Goal: Task Accomplishment & Management: Use online tool/utility

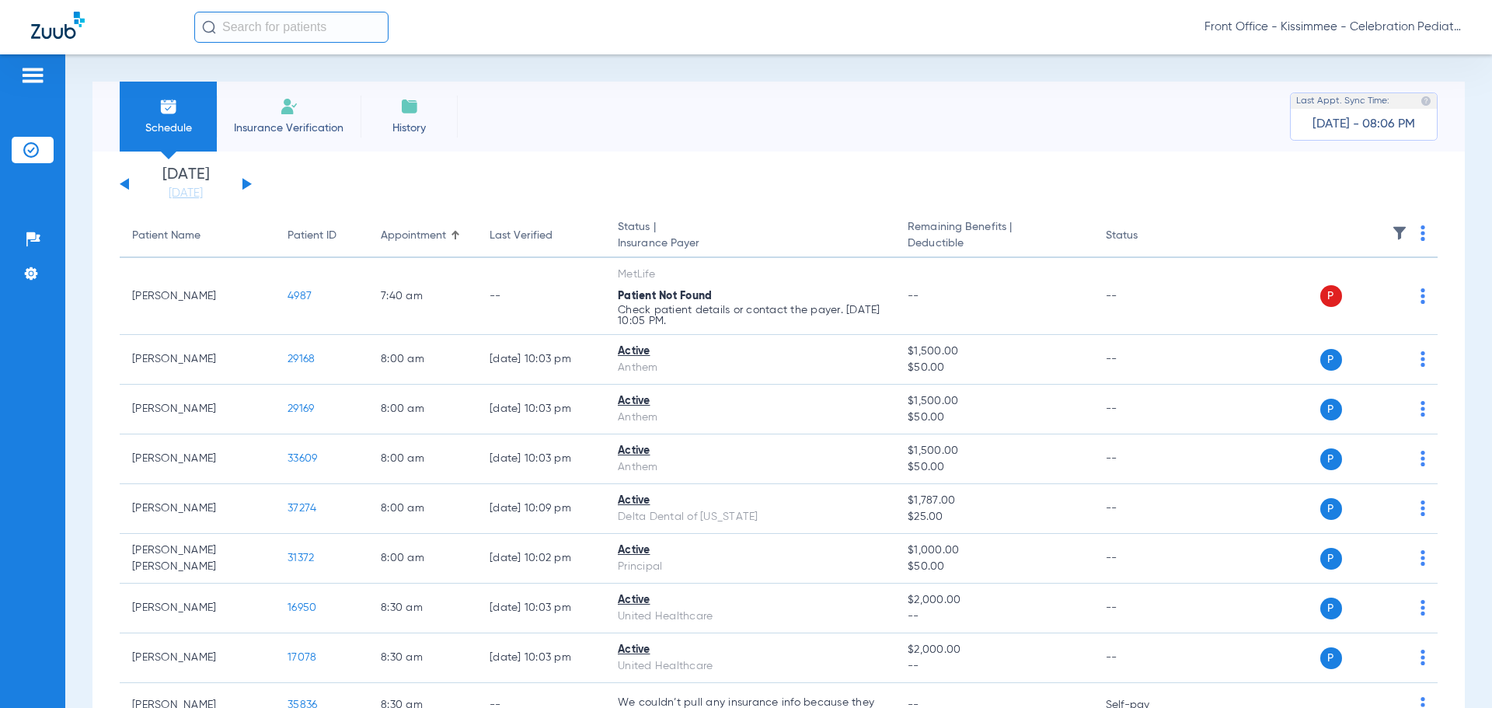
click at [247, 183] on button at bounding box center [246, 184] width 9 height 12
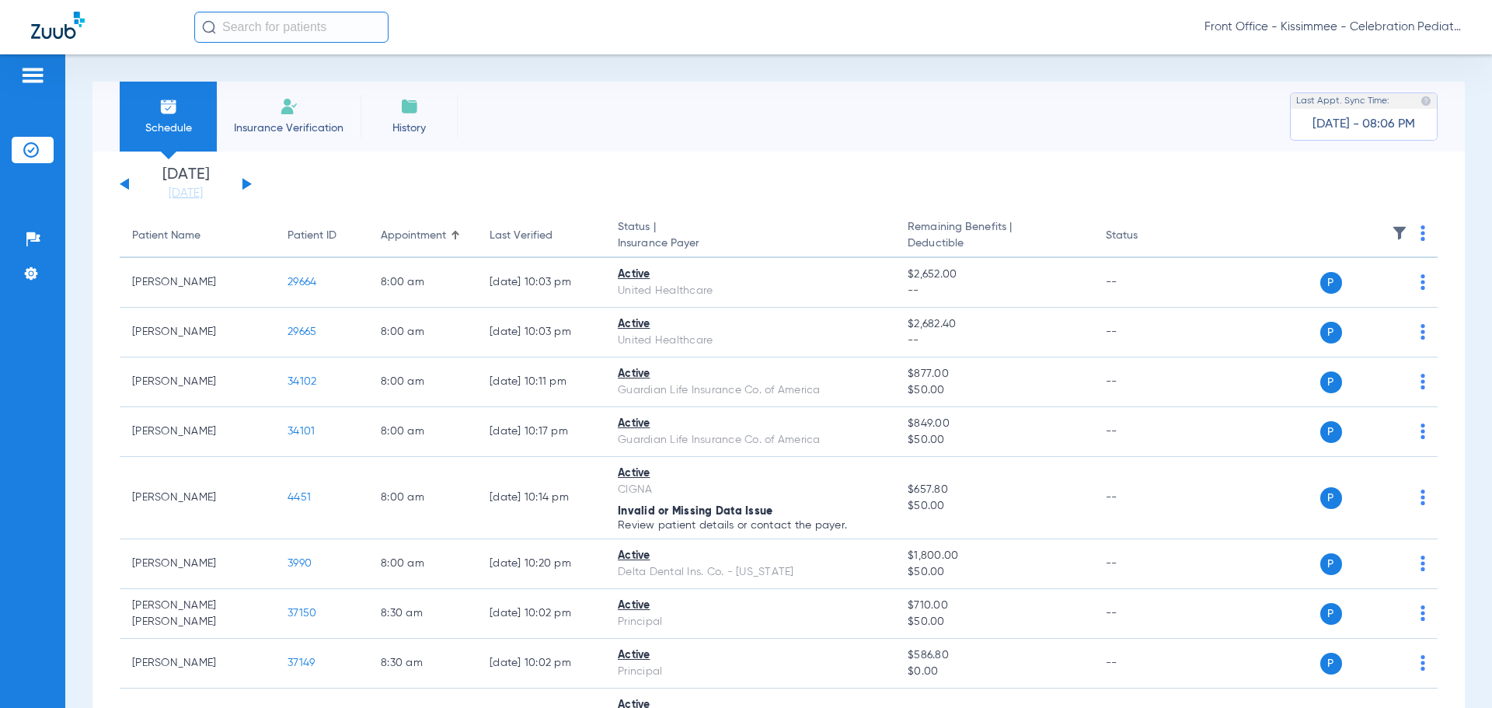
click at [126, 180] on div "[DATE] [DATE] [DATE] [DATE] [DATE] [DATE] [DATE] [DATE] [DATE] [DATE] [DATE] [D…" at bounding box center [186, 184] width 132 height 34
click at [126, 183] on button at bounding box center [124, 184] width 9 height 12
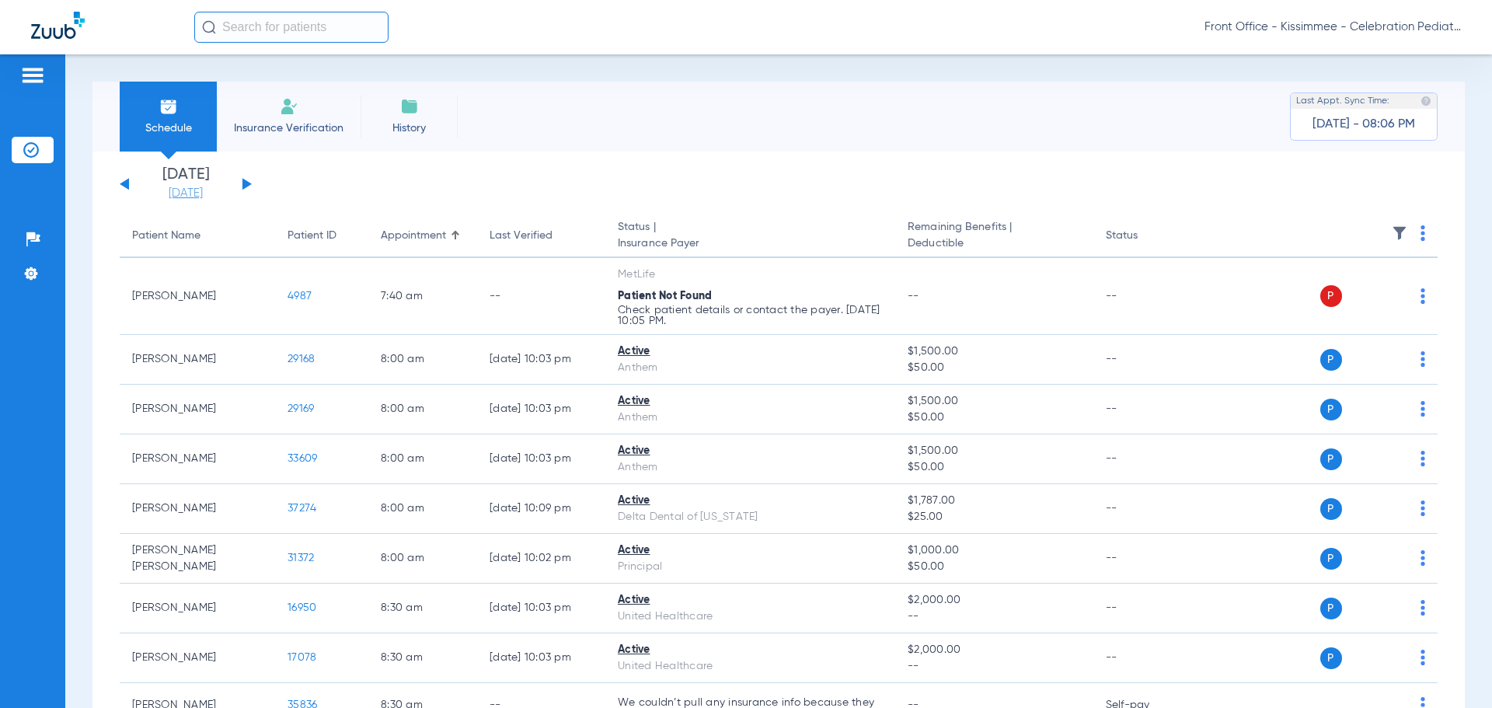
click at [189, 187] on link "[DATE]" at bounding box center [185, 194] width 93 height 16
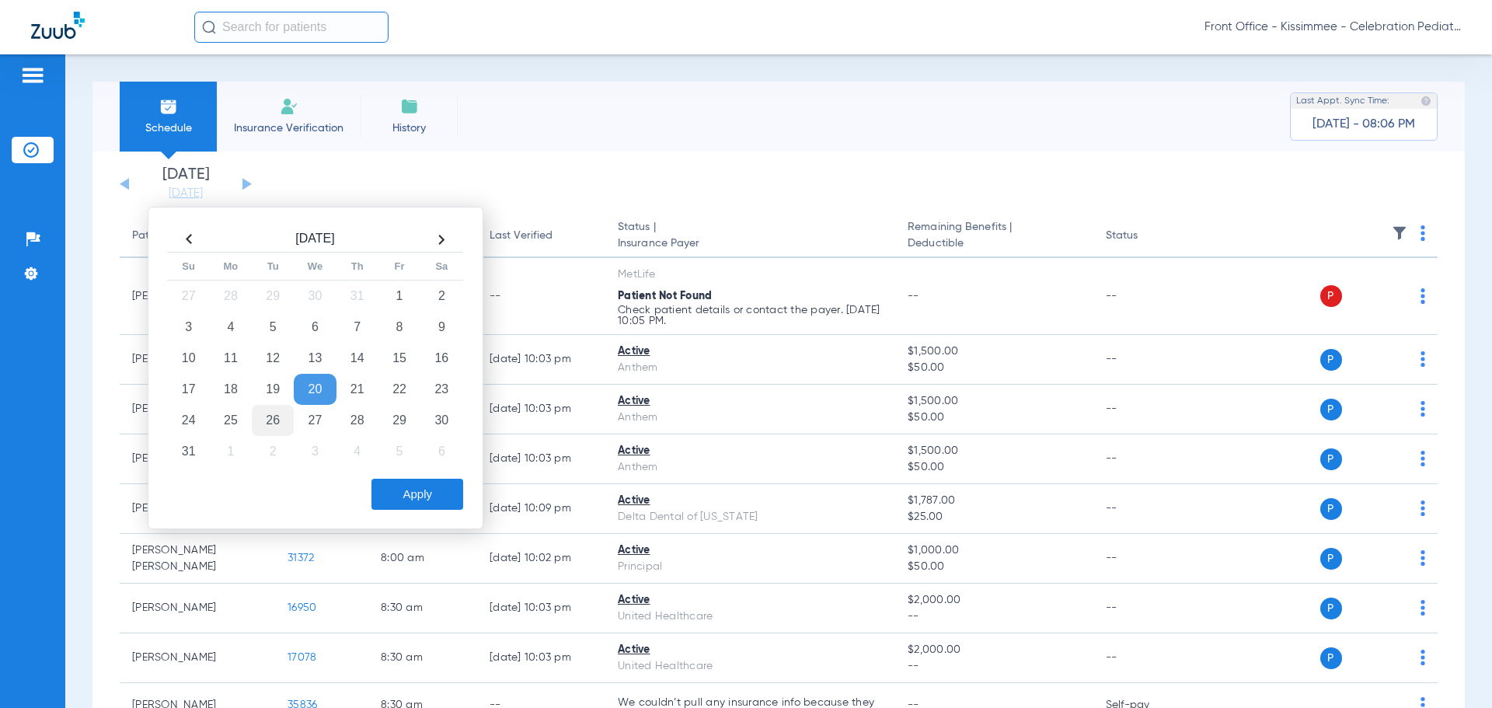
click at [263, 417] on td "26" at bounding box center [273, 420] width 42 height 31
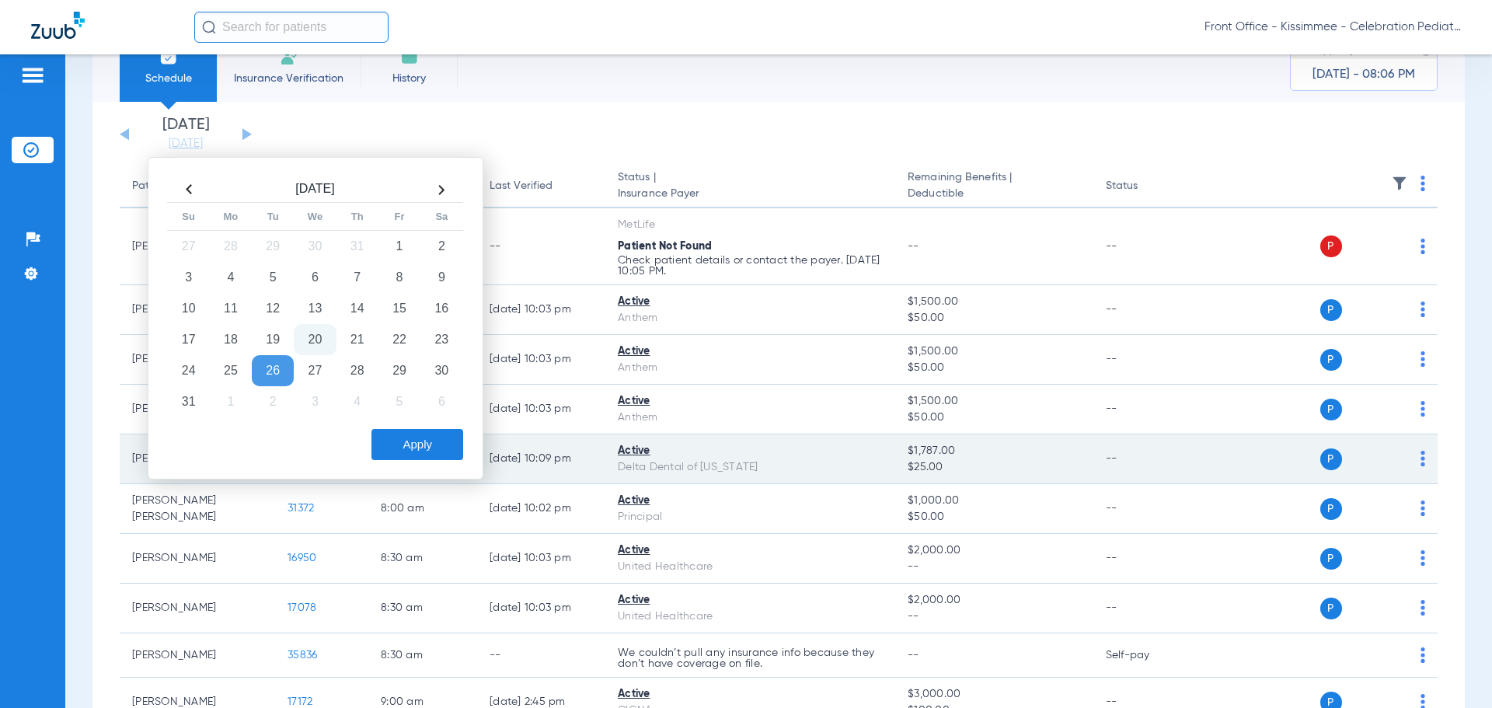
scroll to position [78, 0]
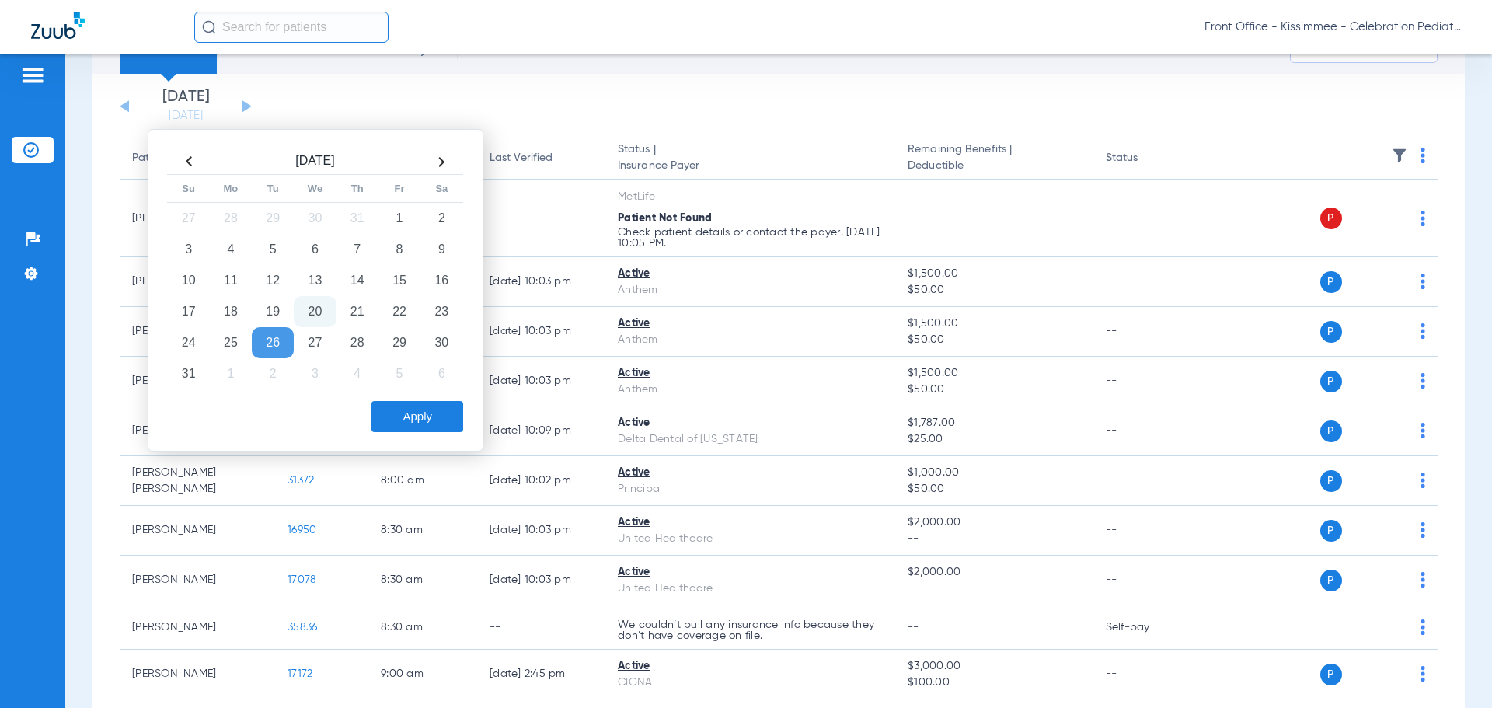
click at [412, 409] on button "Apply" at bounding box center [417, 416] width 92 height 31
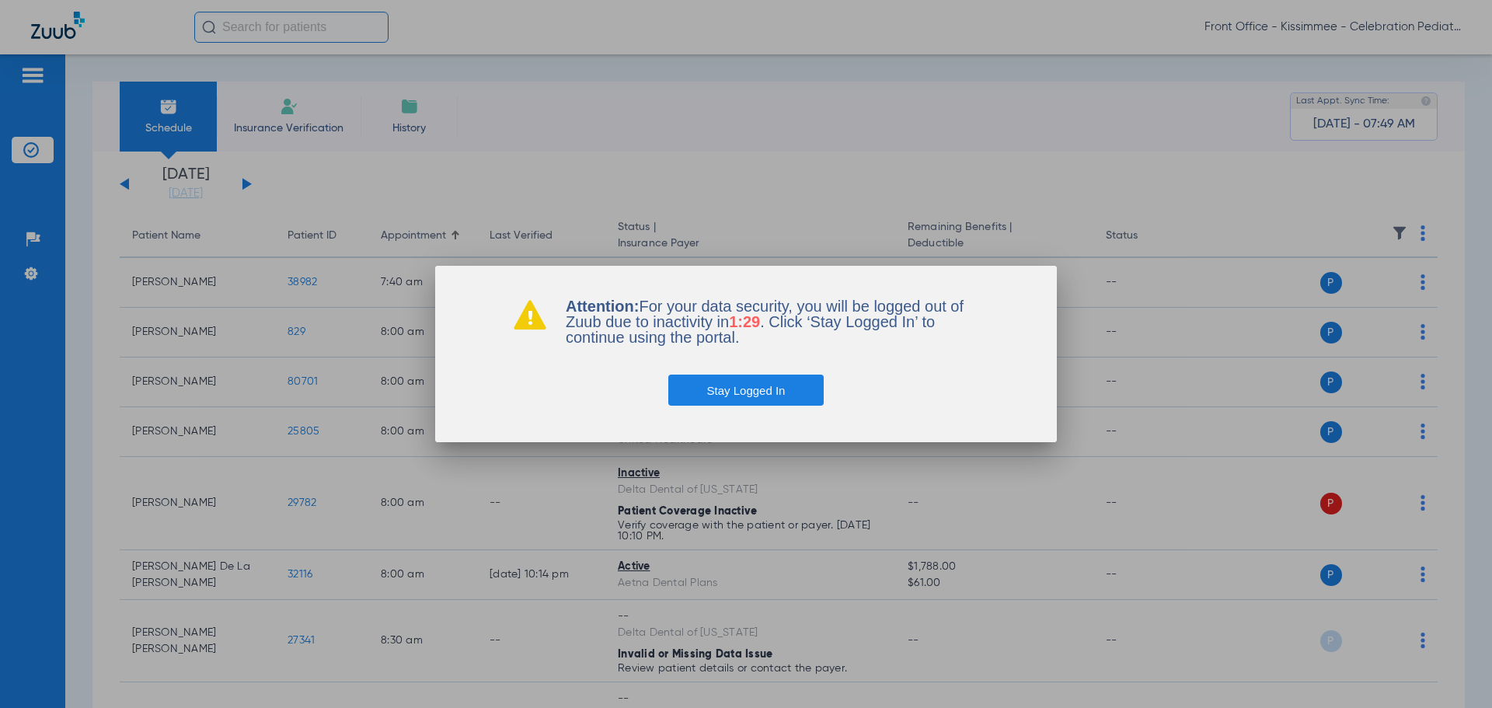
click at [668, 375] on button "Stay Logged In" at bounding box center [746, 390] width 156 height 31
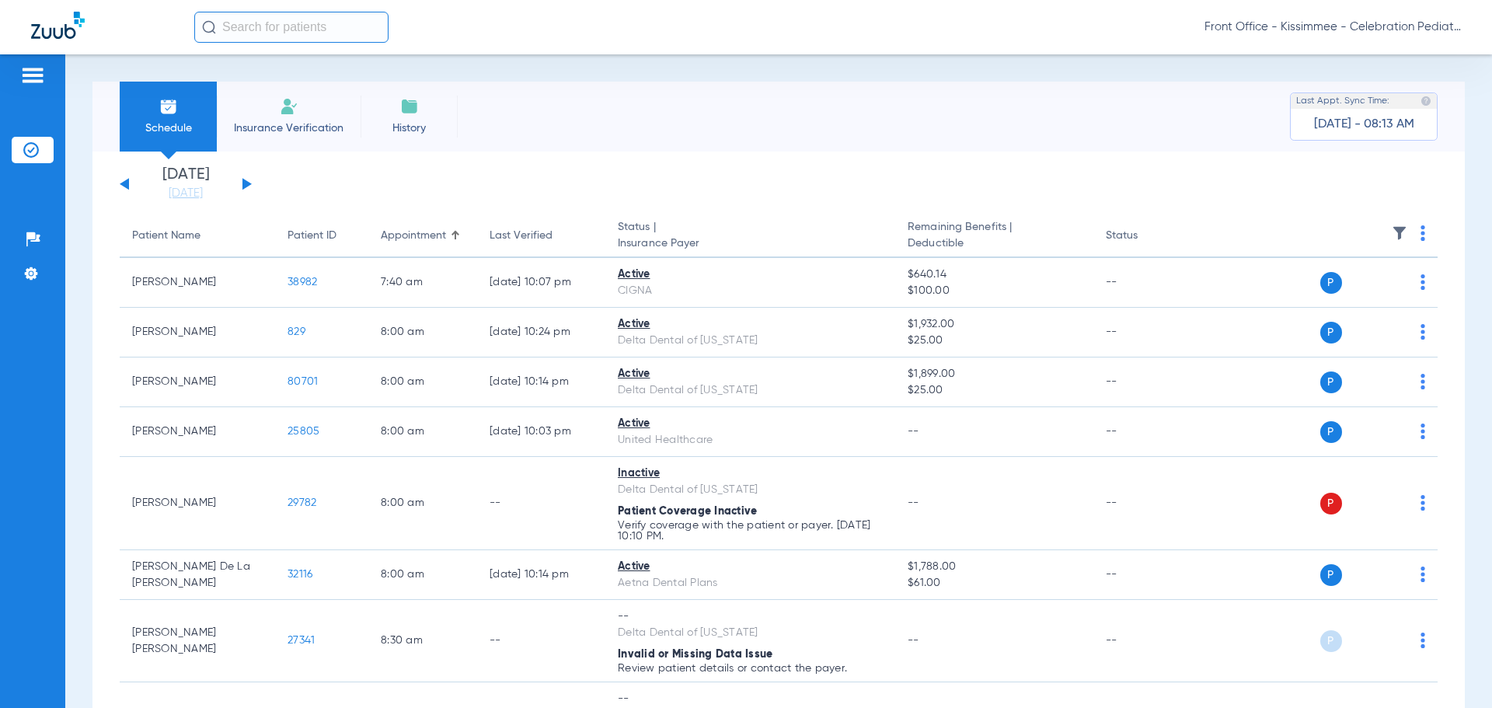
drag, startPoint x: 40, startPoint y: 421, endPoint x: 30, endPoint y: 428, distance: 12.3
click at [39, 423] on div "Patients Insurance Verification Setup Help Center Settings" at bounding box center [32, 408] width 65 height 708
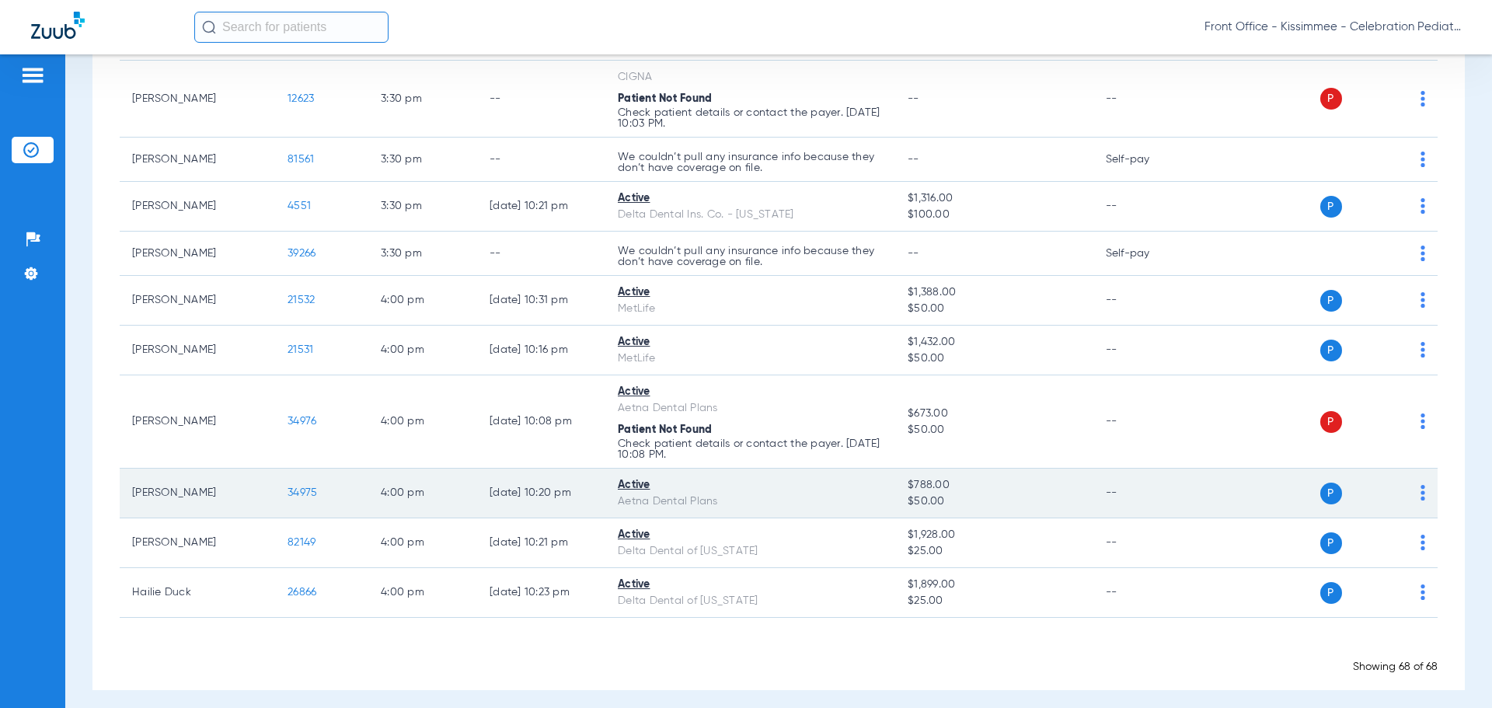
scroll to position [3526, 0]
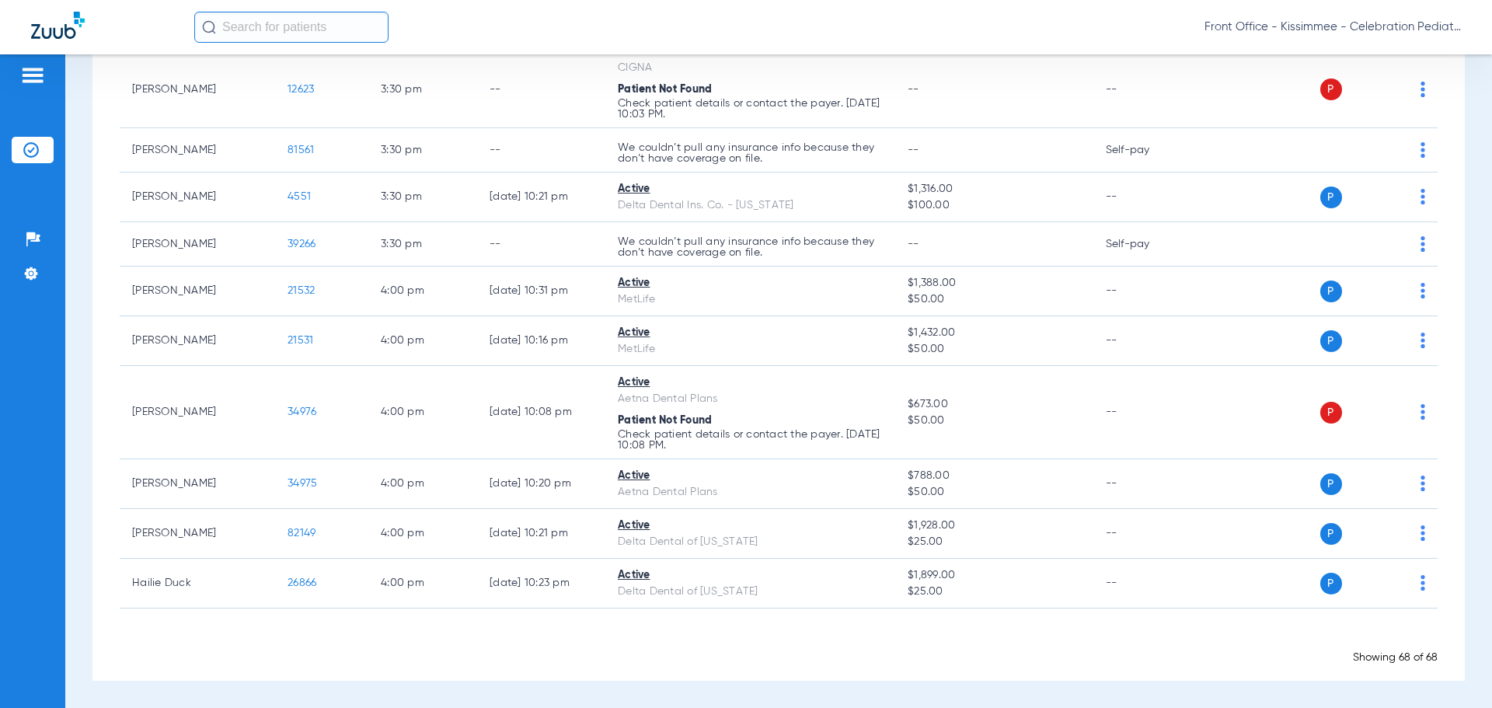
click at [67, 465] on div "Schedule Insurance Verification History Last Appt. Sync Time: [DATE] - 09:08 AM…" at bounding box center [778, 381] width 1427 height 654
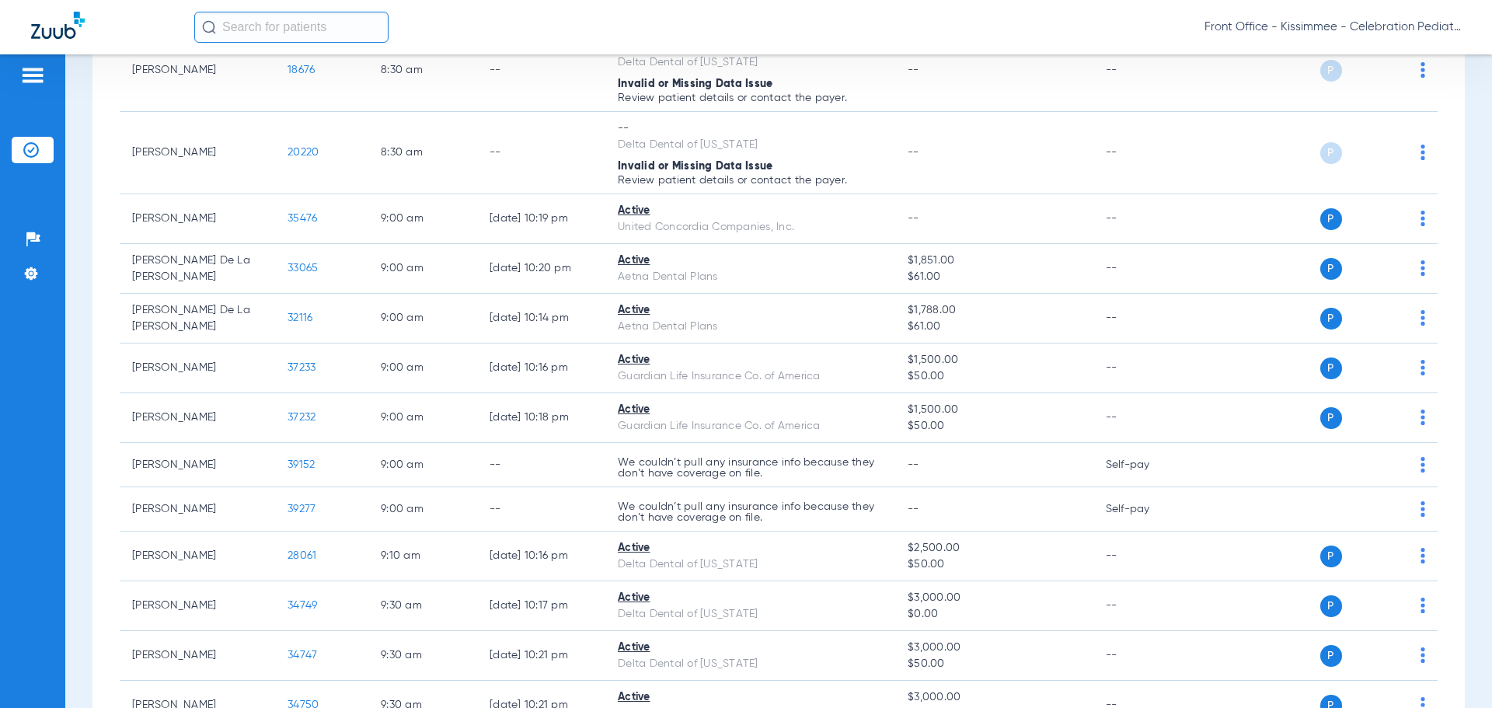
scroll to position [651, 0]
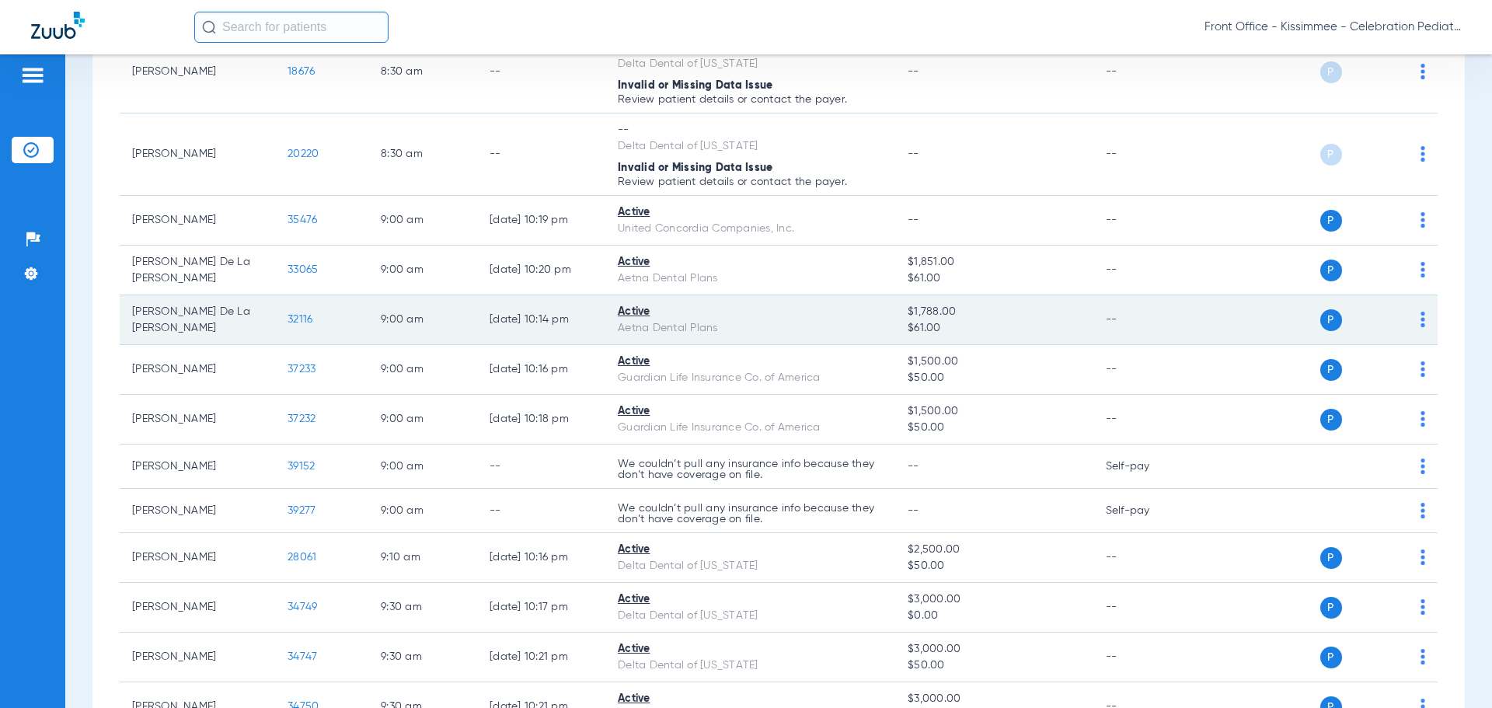
click at [293, 323] on span "32116" at bounding box center [300, 319] width 25 height 11
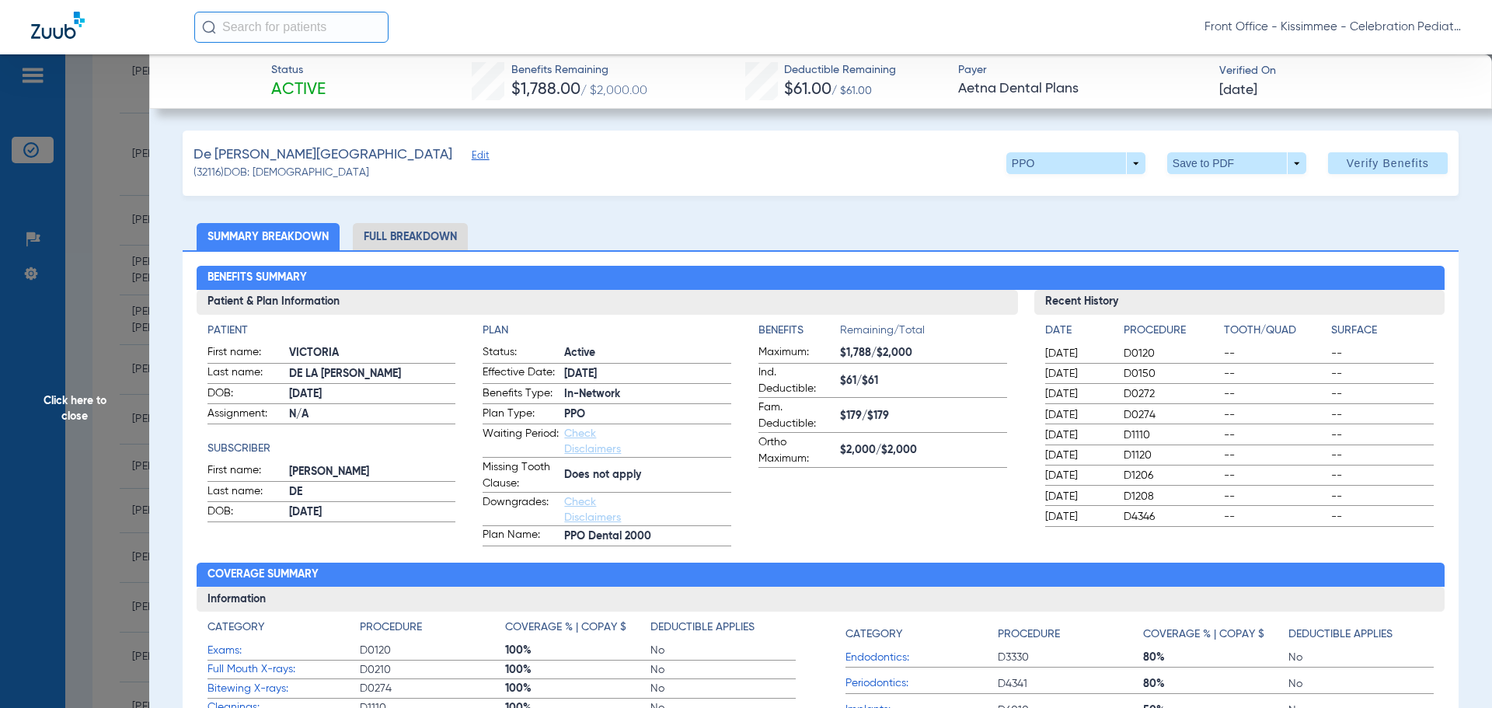
click at [431, 244] on li "Full Breakdown" at bounding box center [410, 236] width 115 height 27
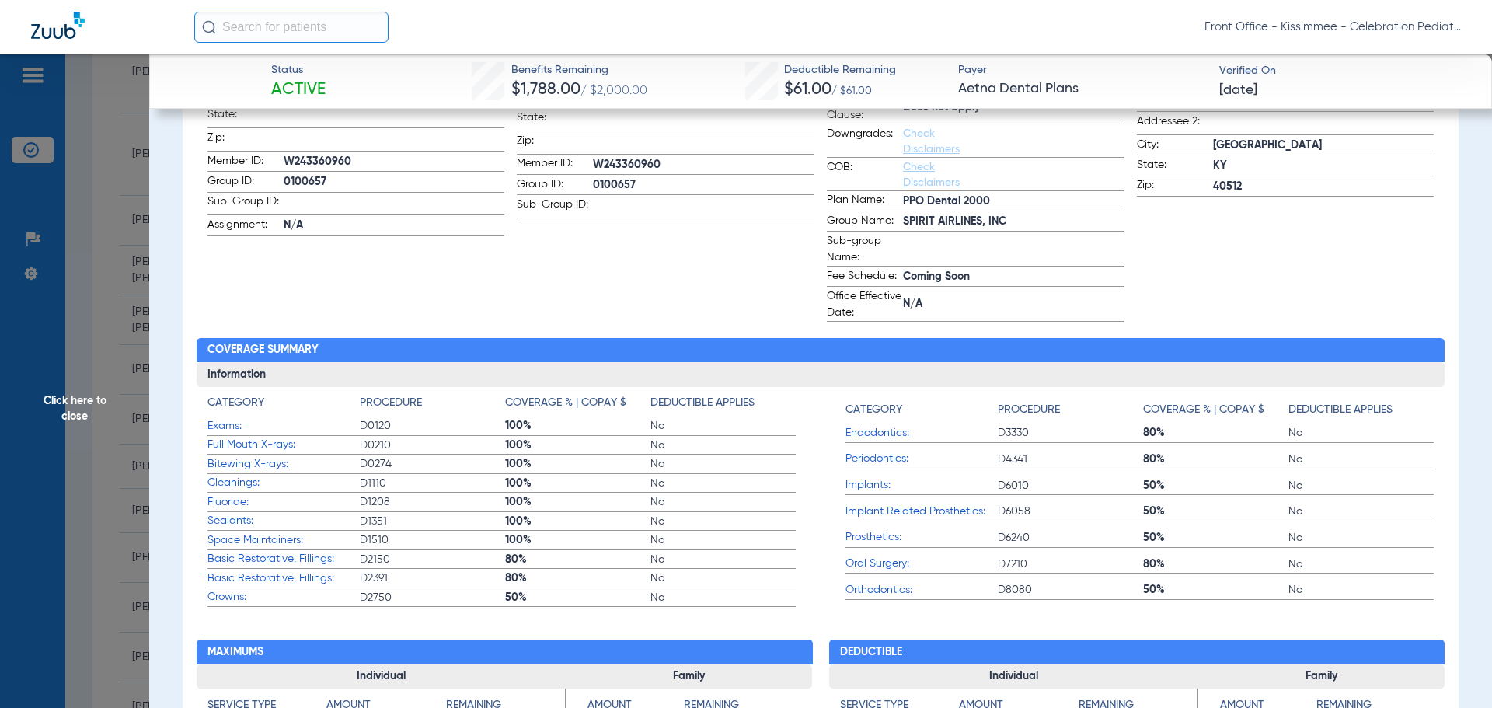
scroll to position [466, 0]
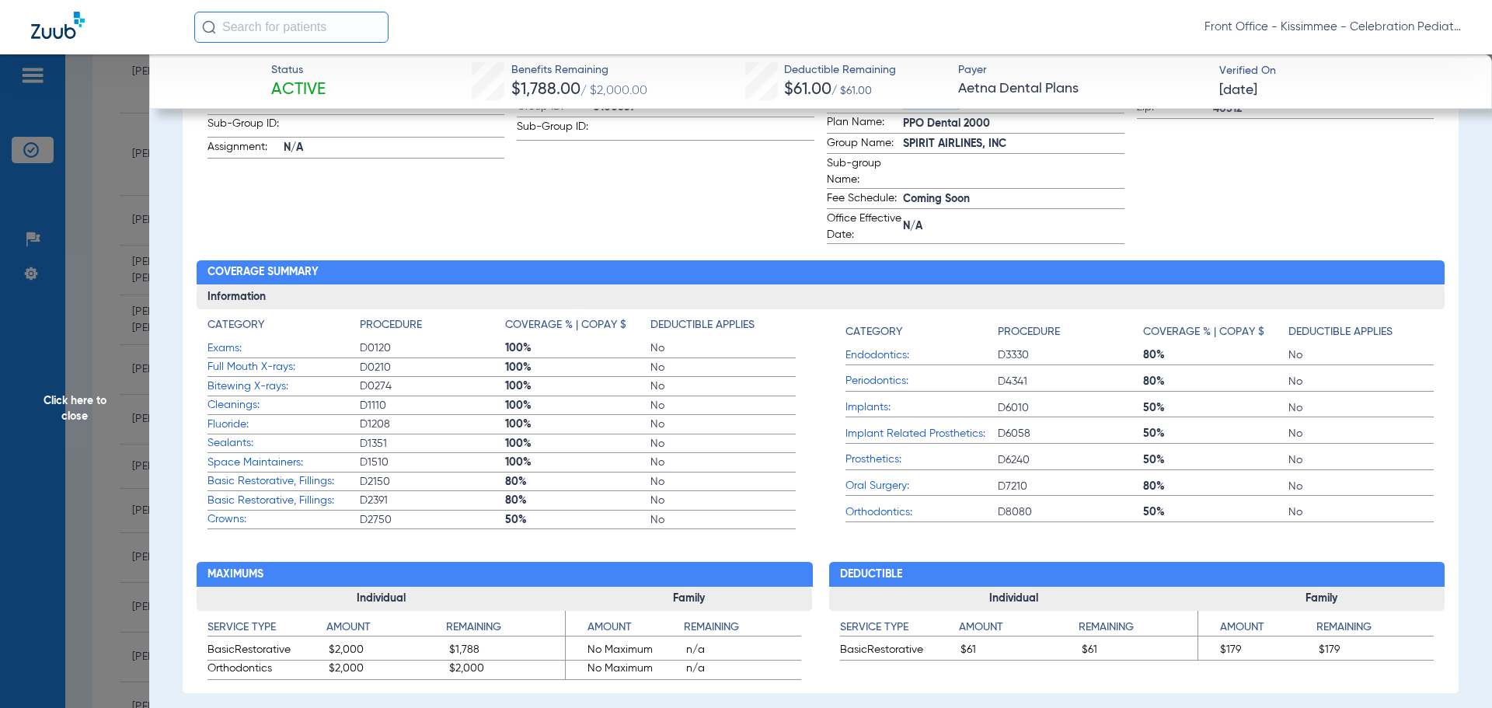
click at [54, 395] on span "Click here to close" at bounding box center [74, 408] width 149 height 708
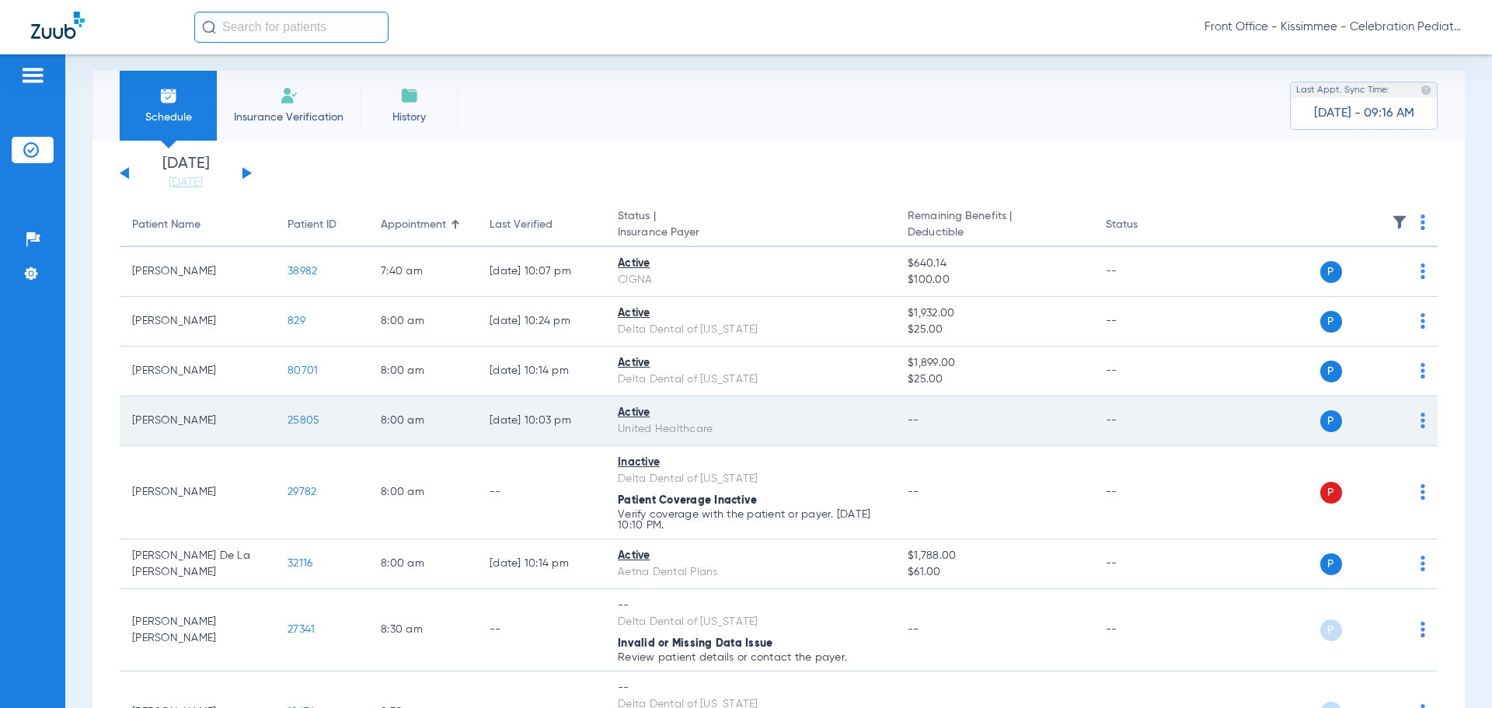
scroll to position [0, 0]
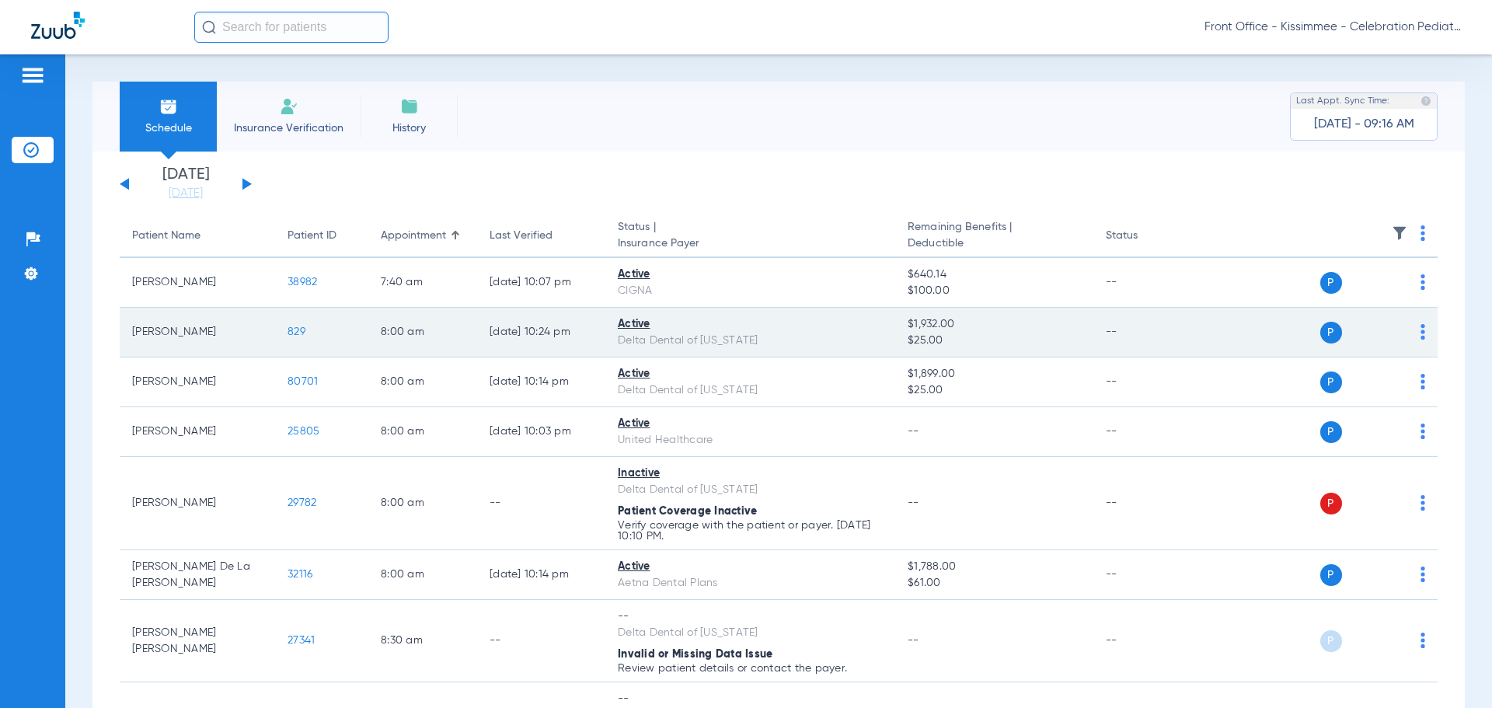
click at [303, 326] on span "829" at bounding box center [297, 331] width 18 height 11
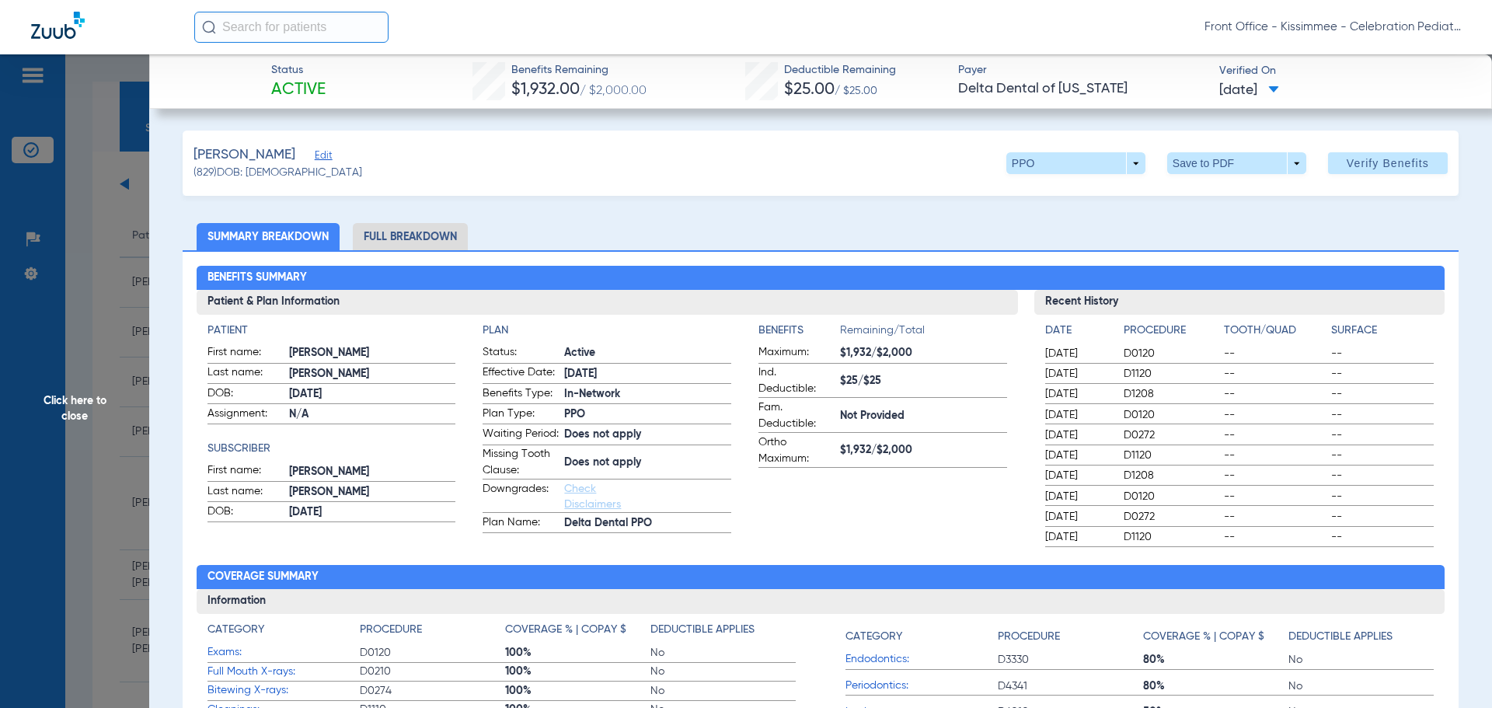
click at [440, 245] on li "Full Breakdown" at bounding box center [410, 236] width 115 height 27
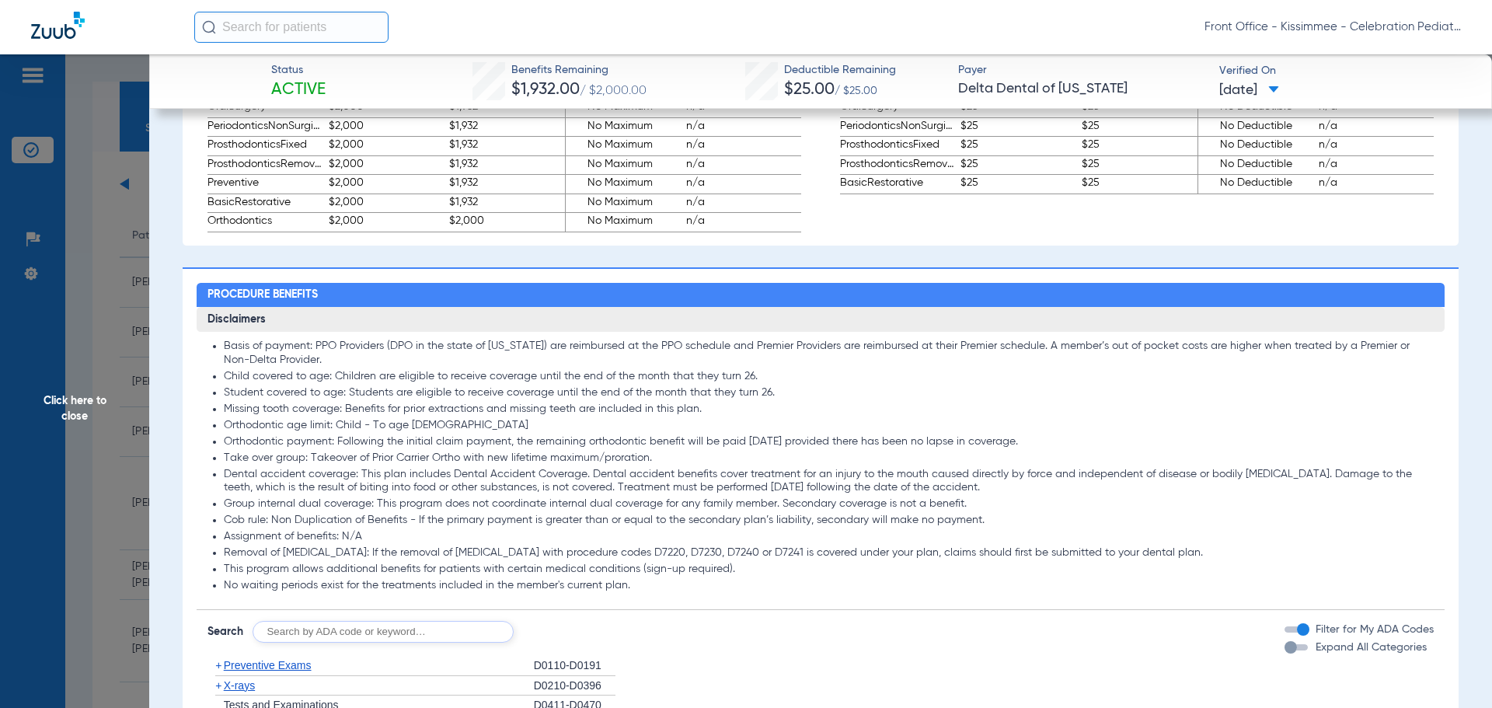
scroll to position [1166, 0]
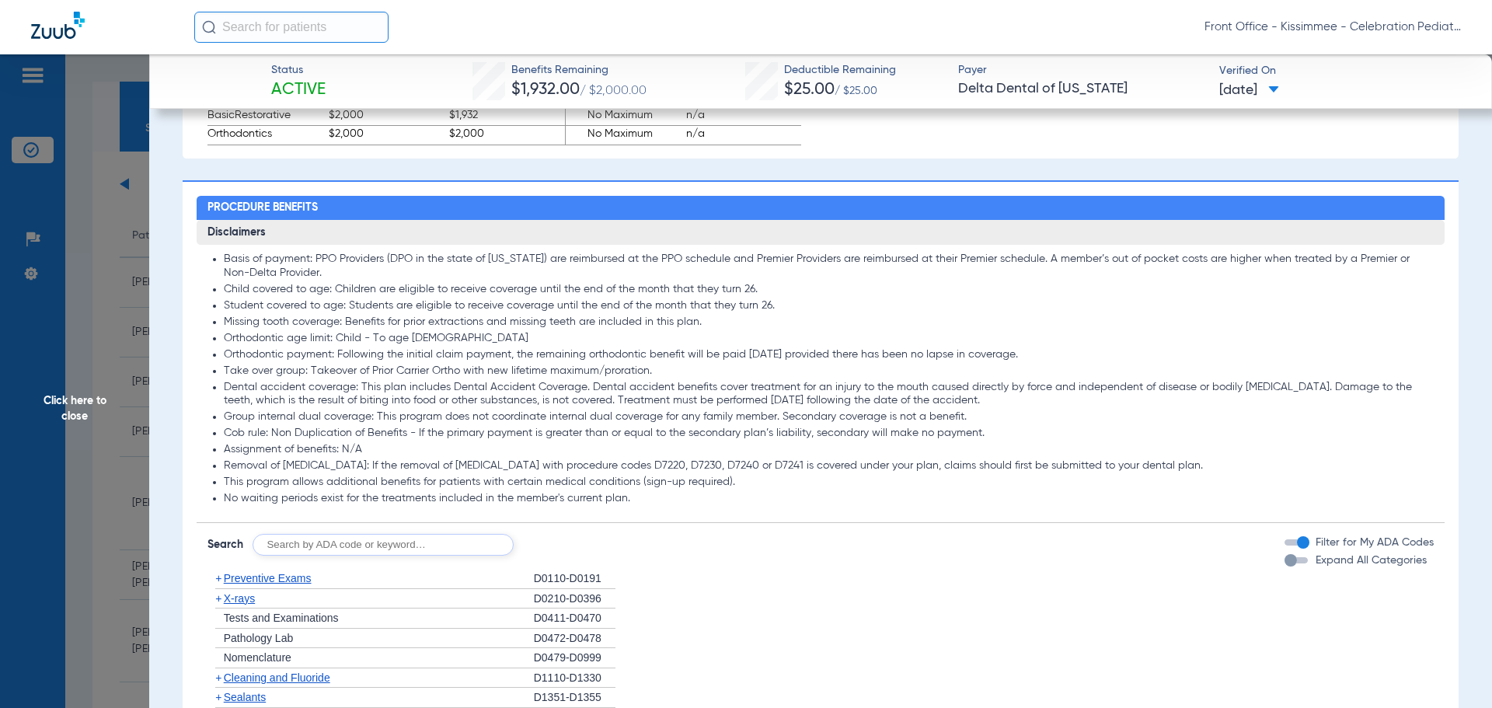
click at [1272, 571] on div "Disclaimers Basis of payment: PPO Providers (DPO in the state of [US_STATE]) ar…" at bounding box center [821, 657] width 1249 height 875
click at [1285, 567] on div "button" at bounding box center [1291, 560] width 12 height 12
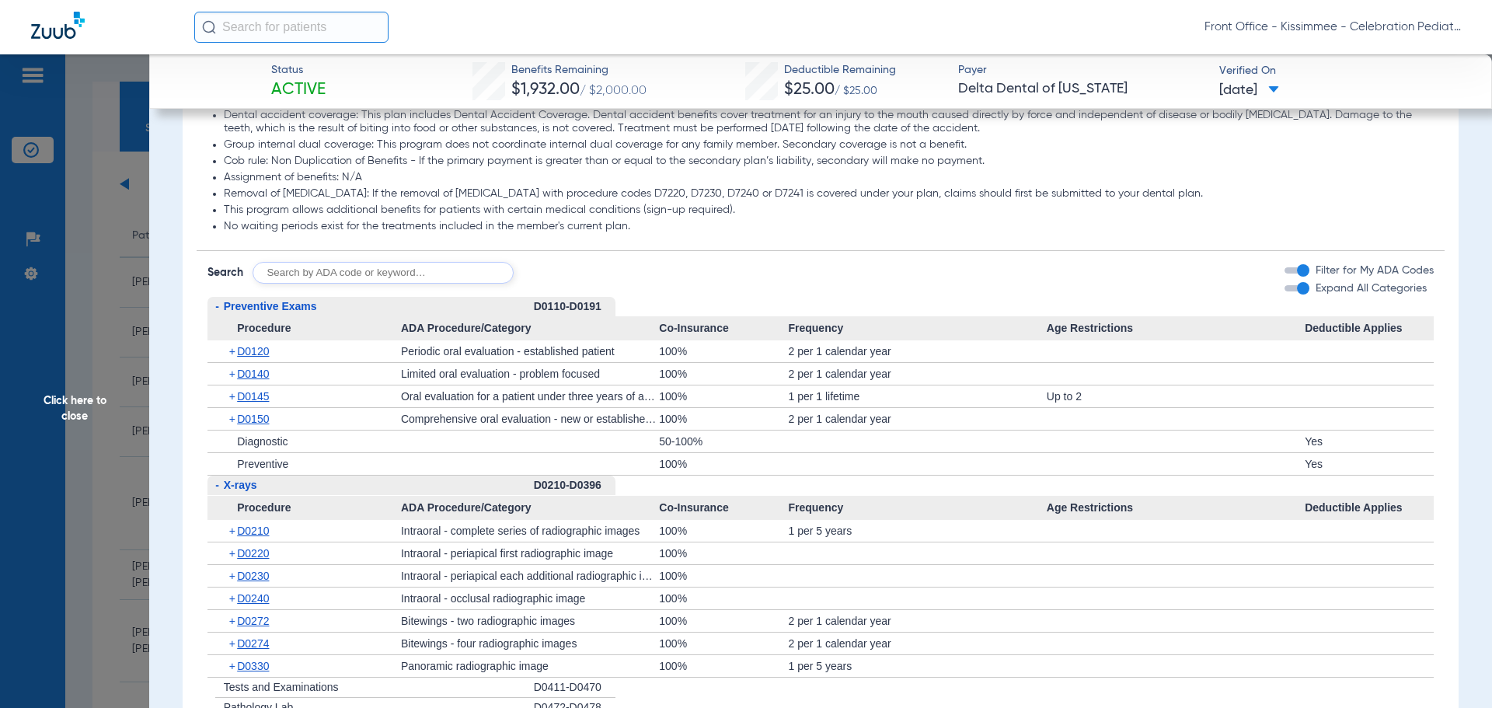
scroll to position [1476, 0]
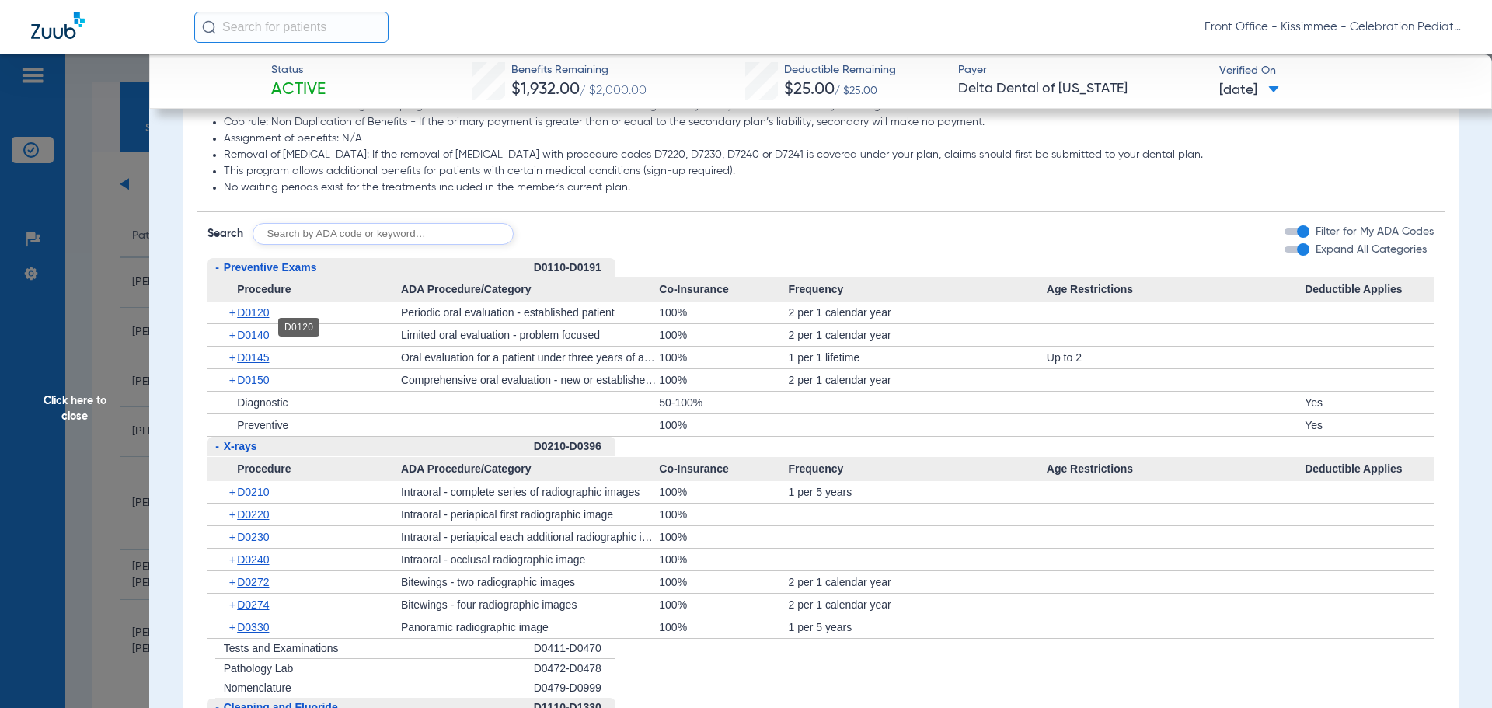
click at [256, 319] on span "D0120" at bounding box center [253, 312] width 32 height 12
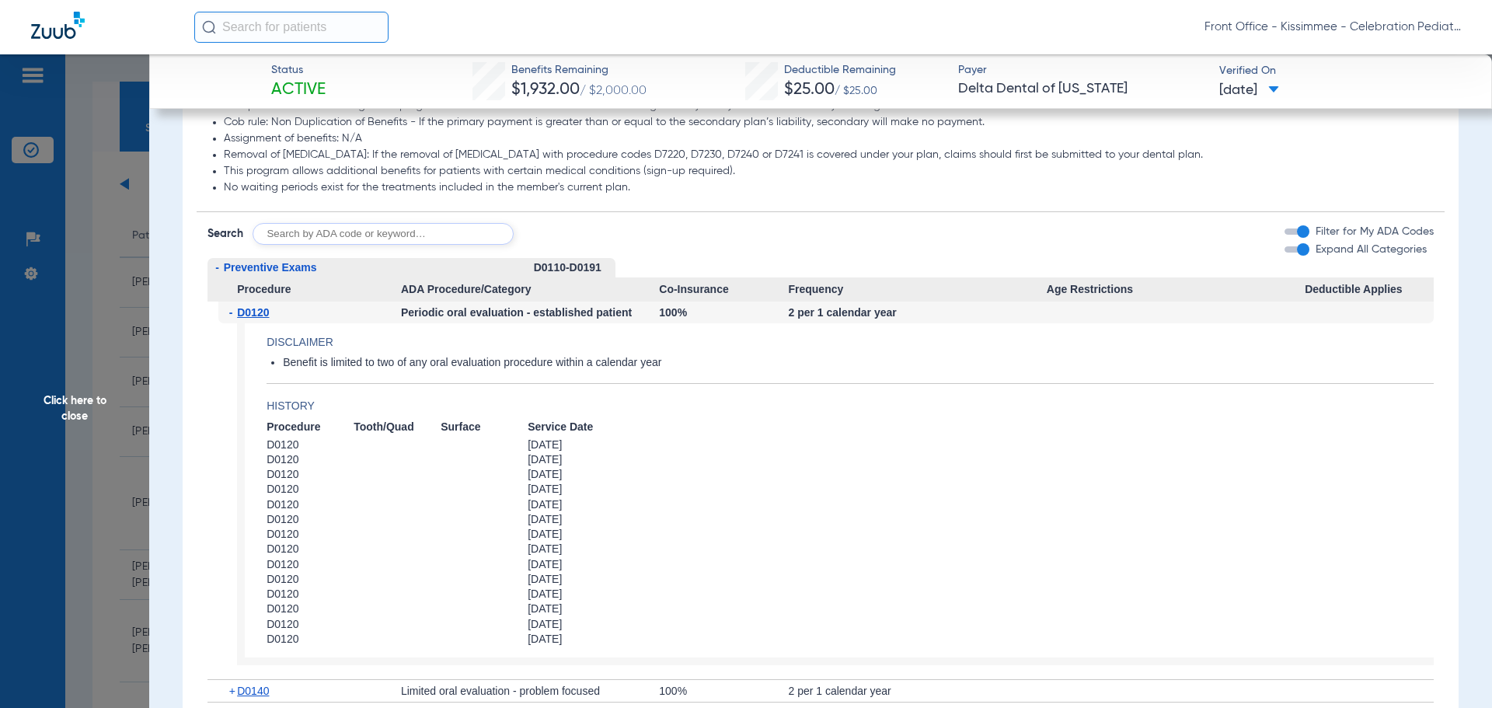
click at [256, 319] on span "D0120" at bounding box center [253, 312] width 32 height 12
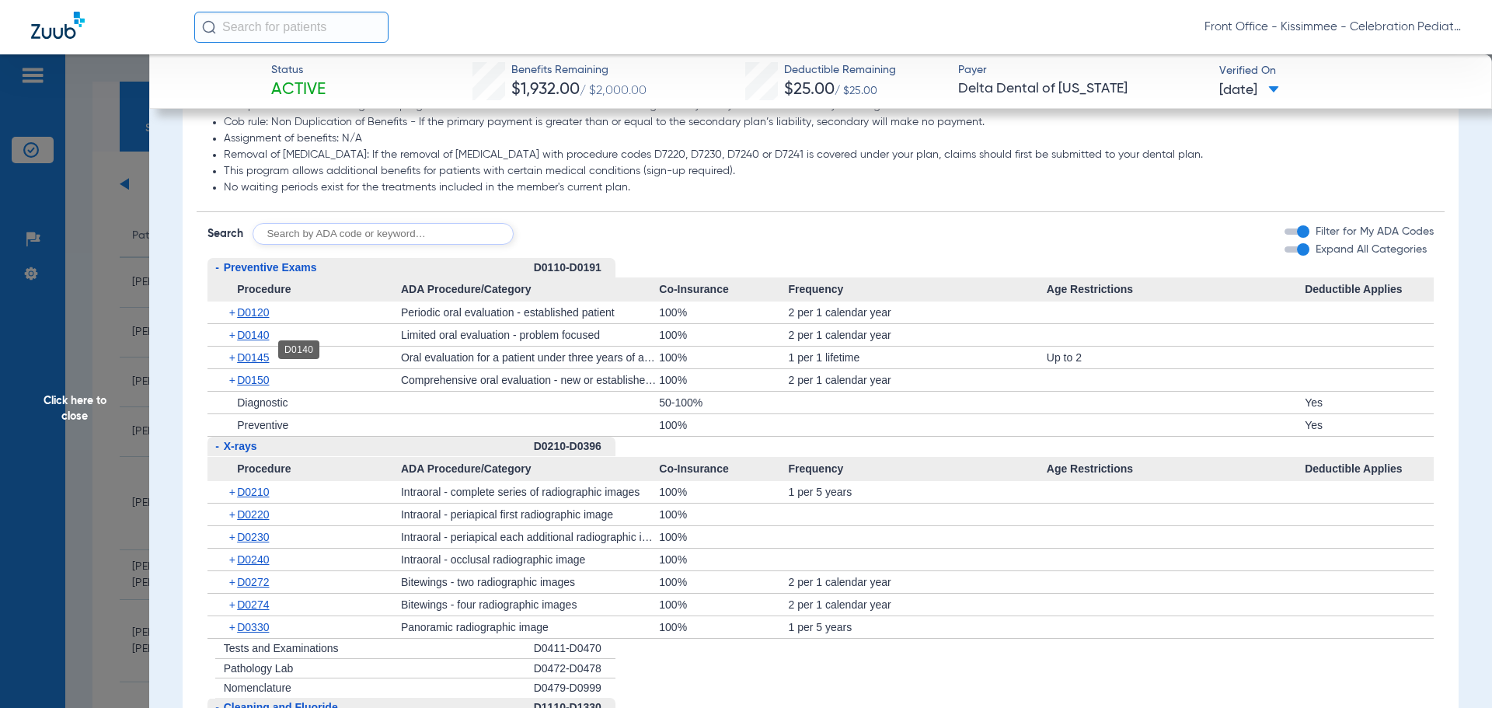
click at [260, 341] on span "D0140" at bounding box center [253, 335] width 32 height 12
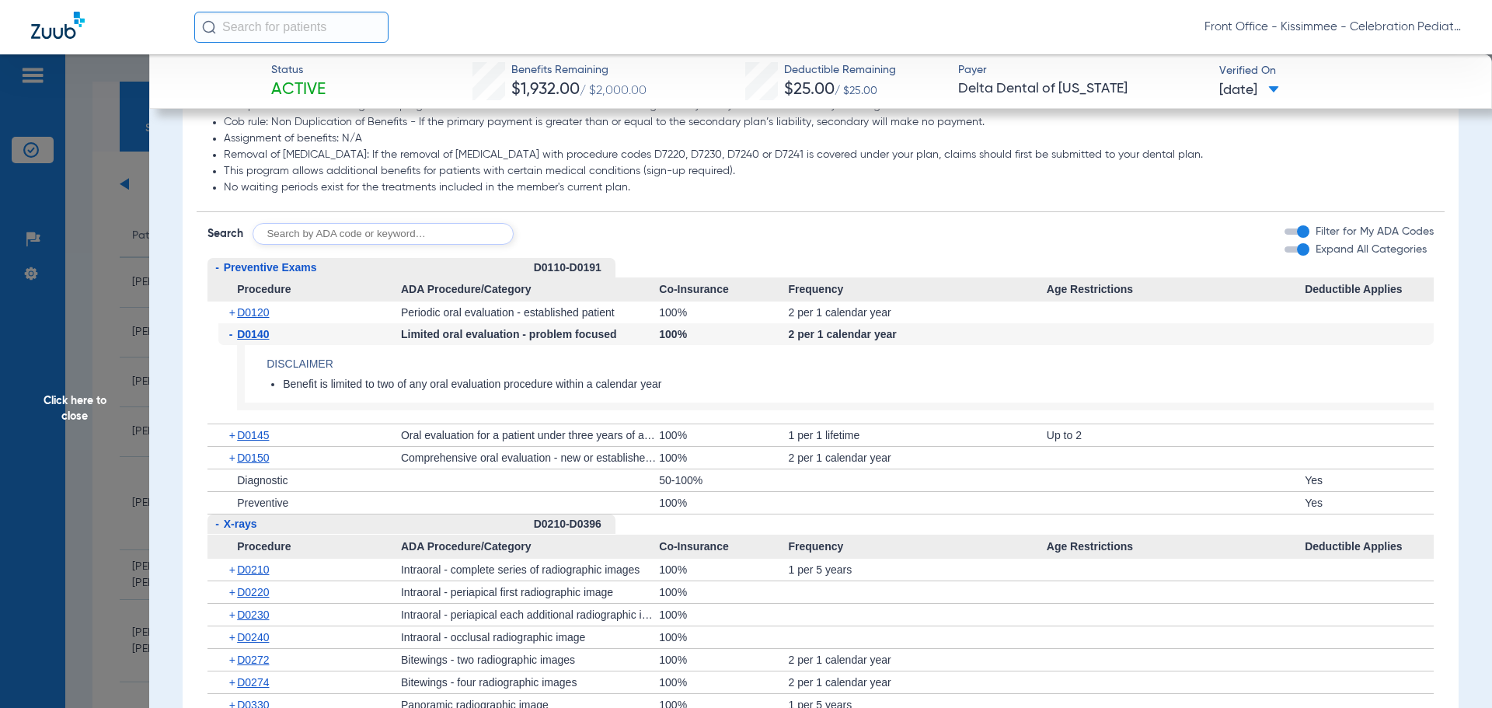
click at [260, 340] on span "D0140" at bounding box center [253, 334] width 32 height 12
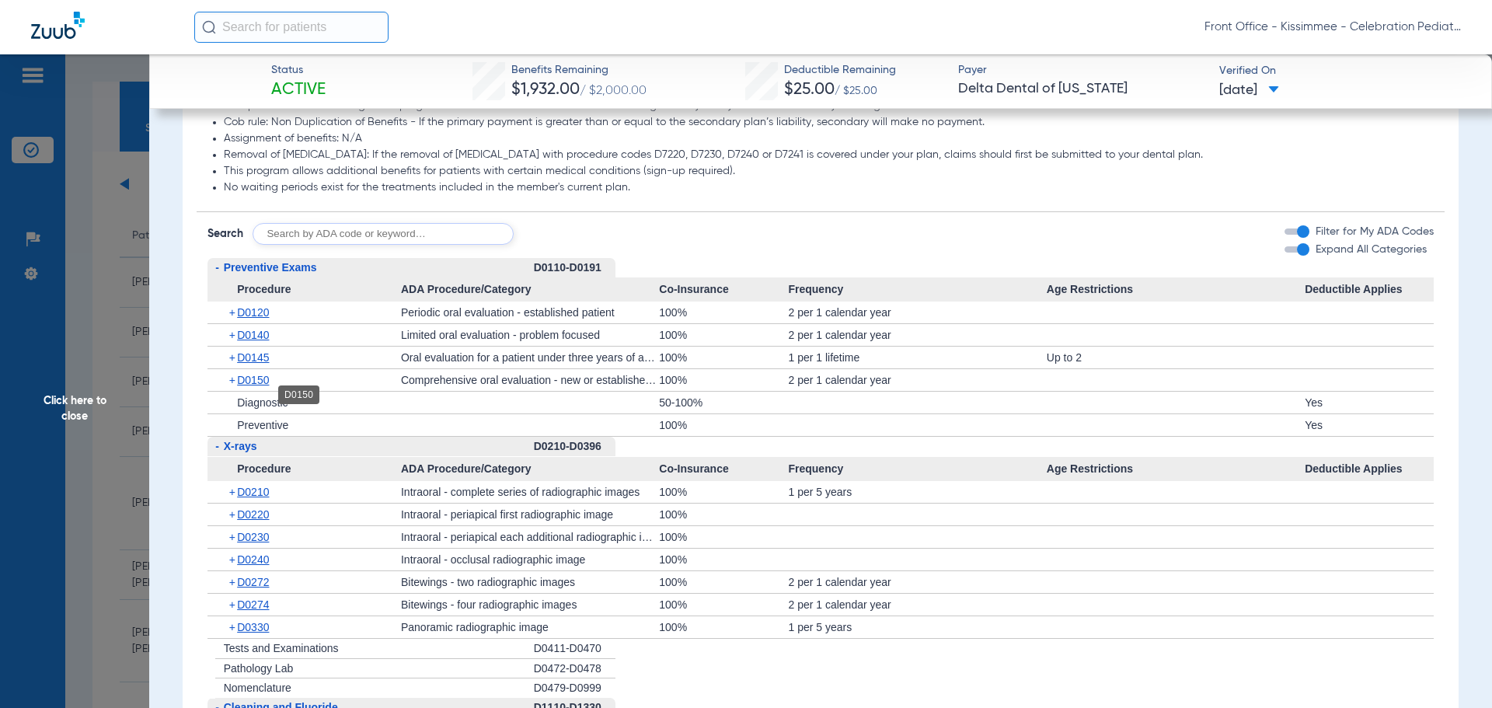
click at [260, 386] on span "D0150" at bounding box center [253, 380] width 32 height 12
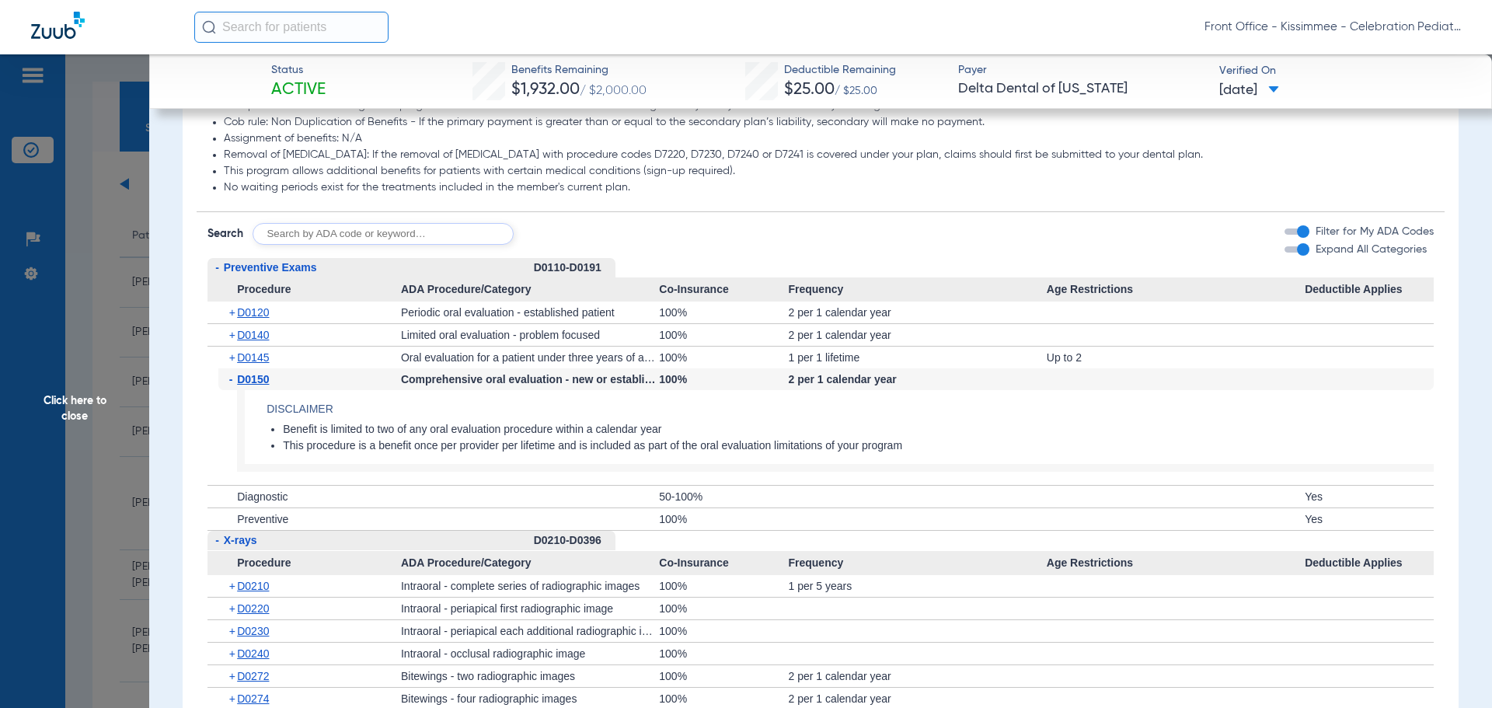
click at [260, 385] on span "D0150" at bounding box center [253, 379] width 32 height 12
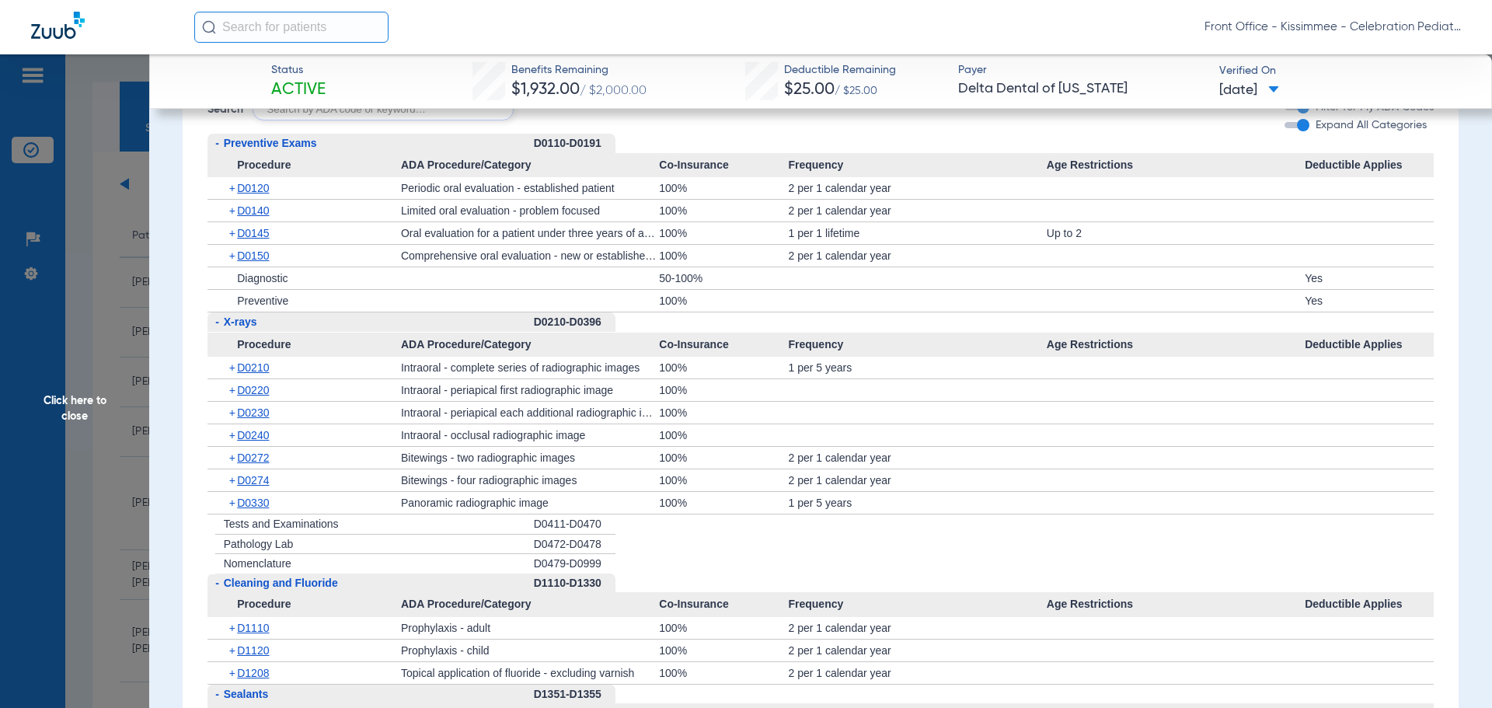
scroll to position [1632, 0]
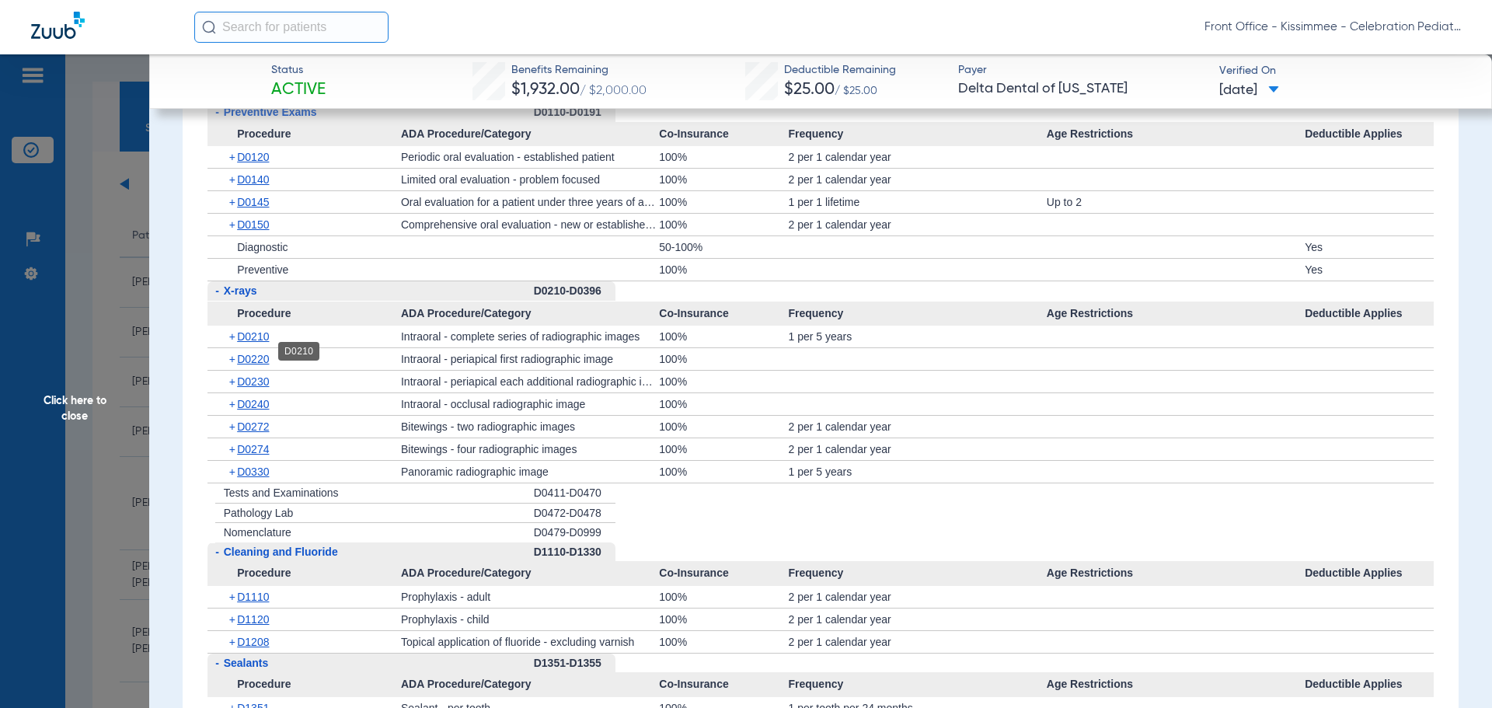
click at [251, 343] on span "D0210" at bounding box center [253, 336] width 32 height 12
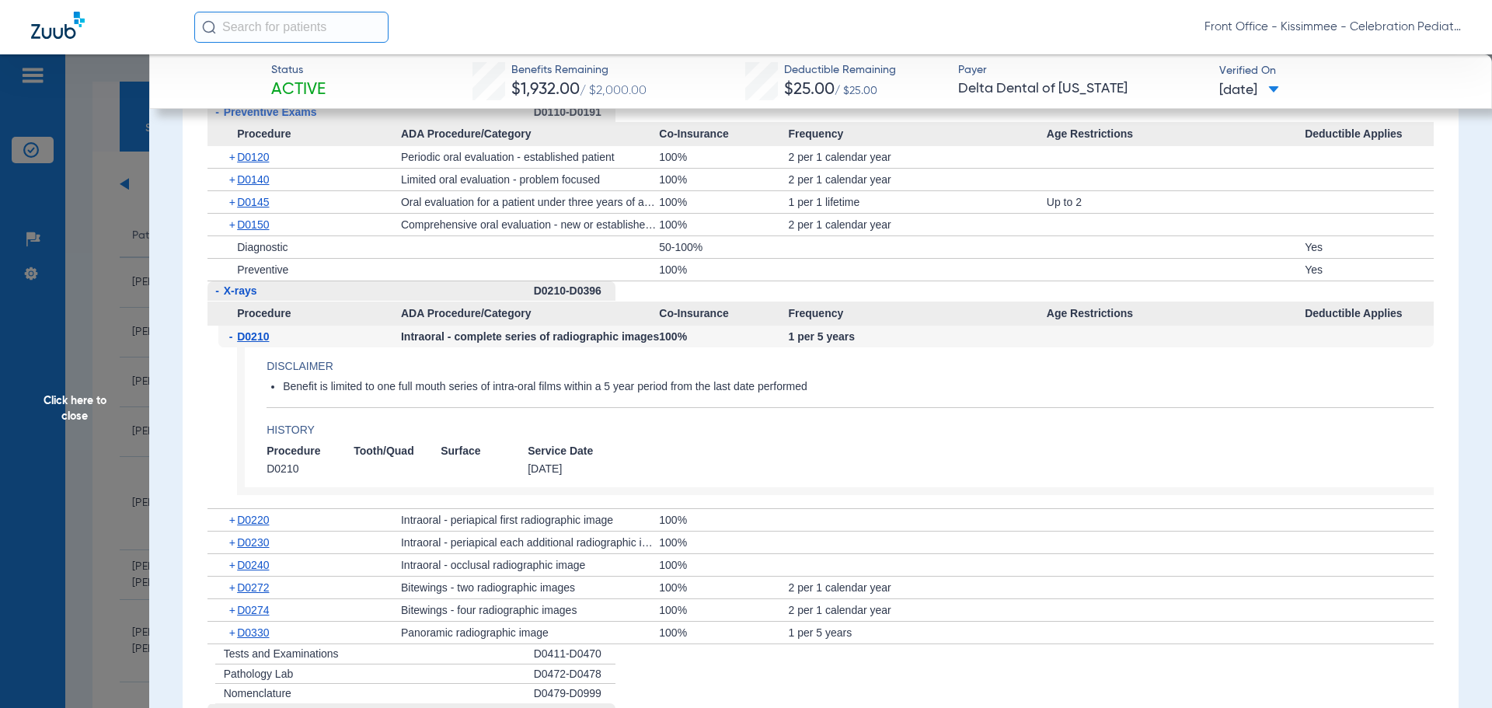
click at [251, 343] on span "D0210" at bounding box center [253, 336] width 32 height 12
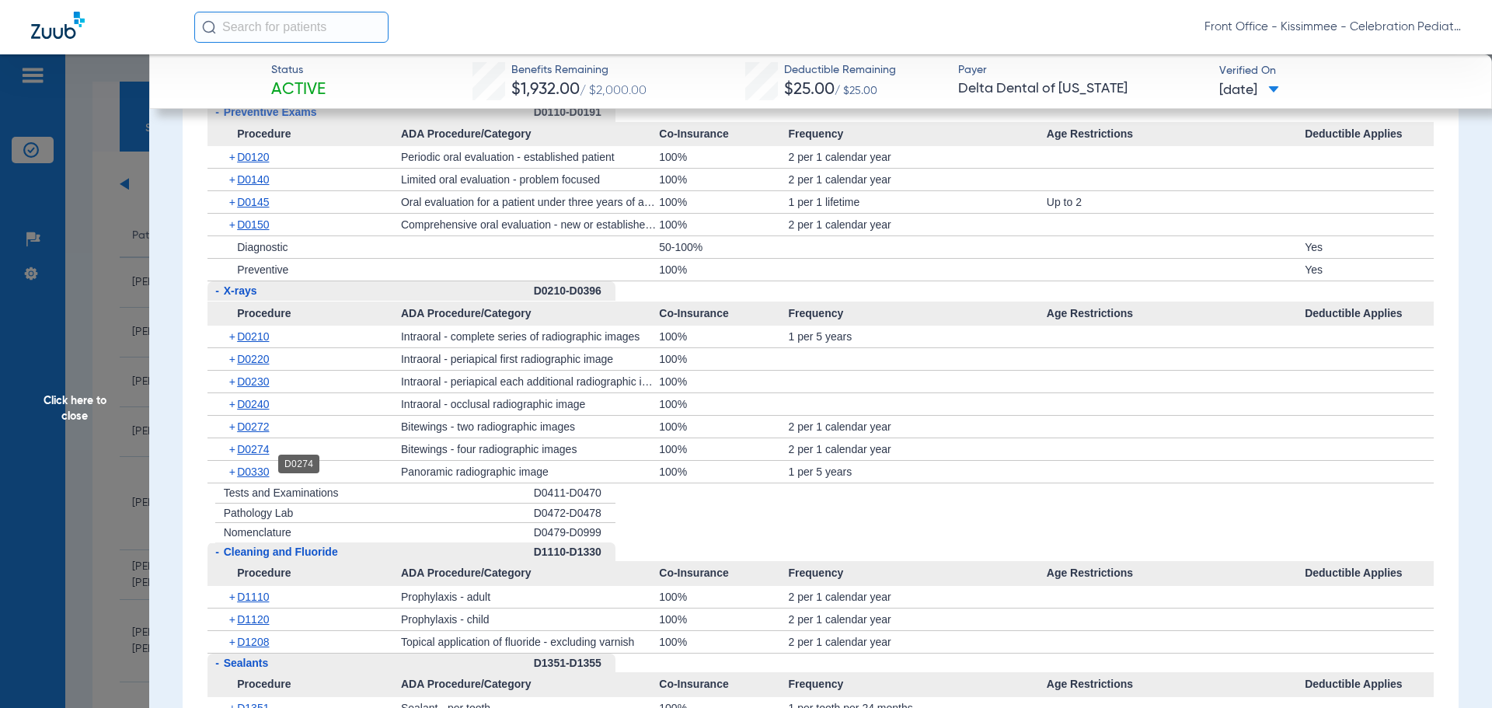
click at [256, 455] on span "D0274" at bounding box center [253, 449] width 32 height 12
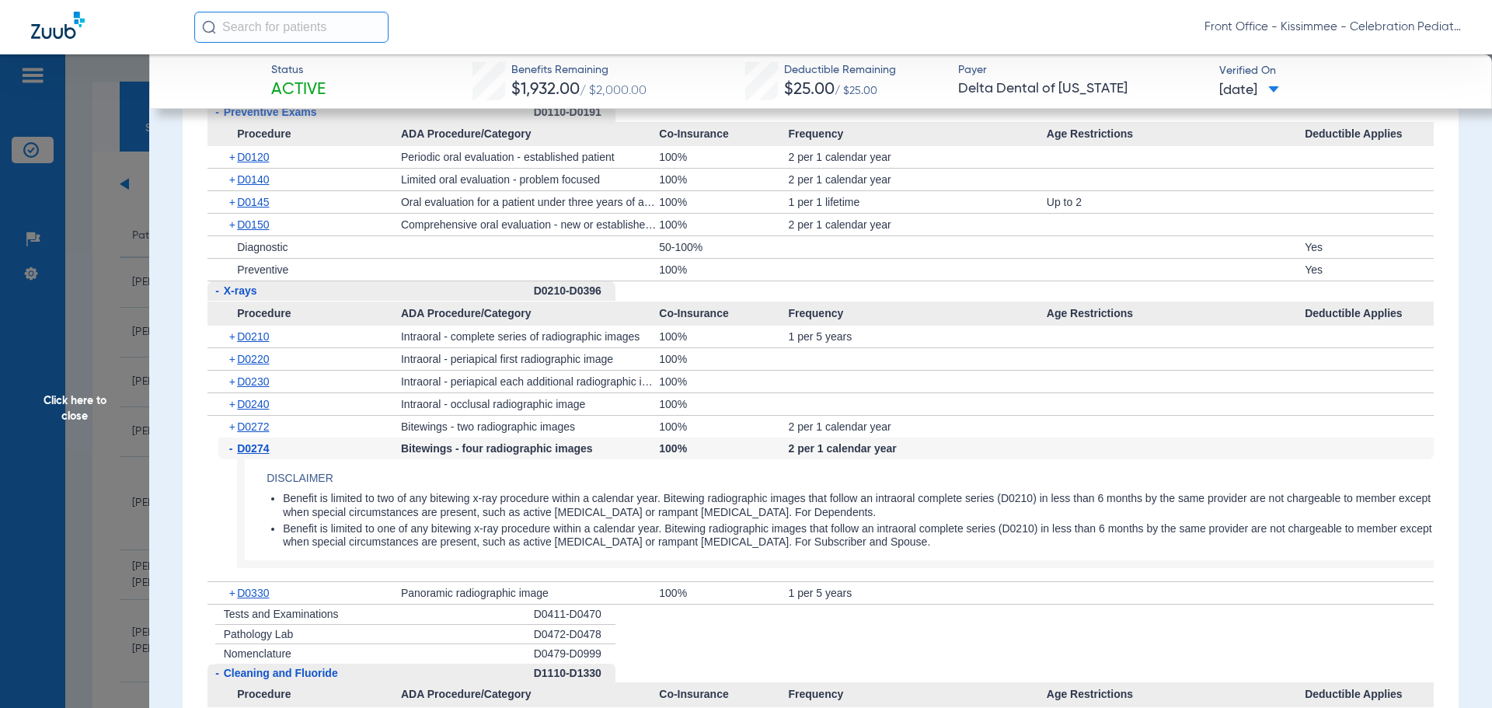
click at [256, 455] on span "D0274" at bounding box center [253, 448] width 32 height 12
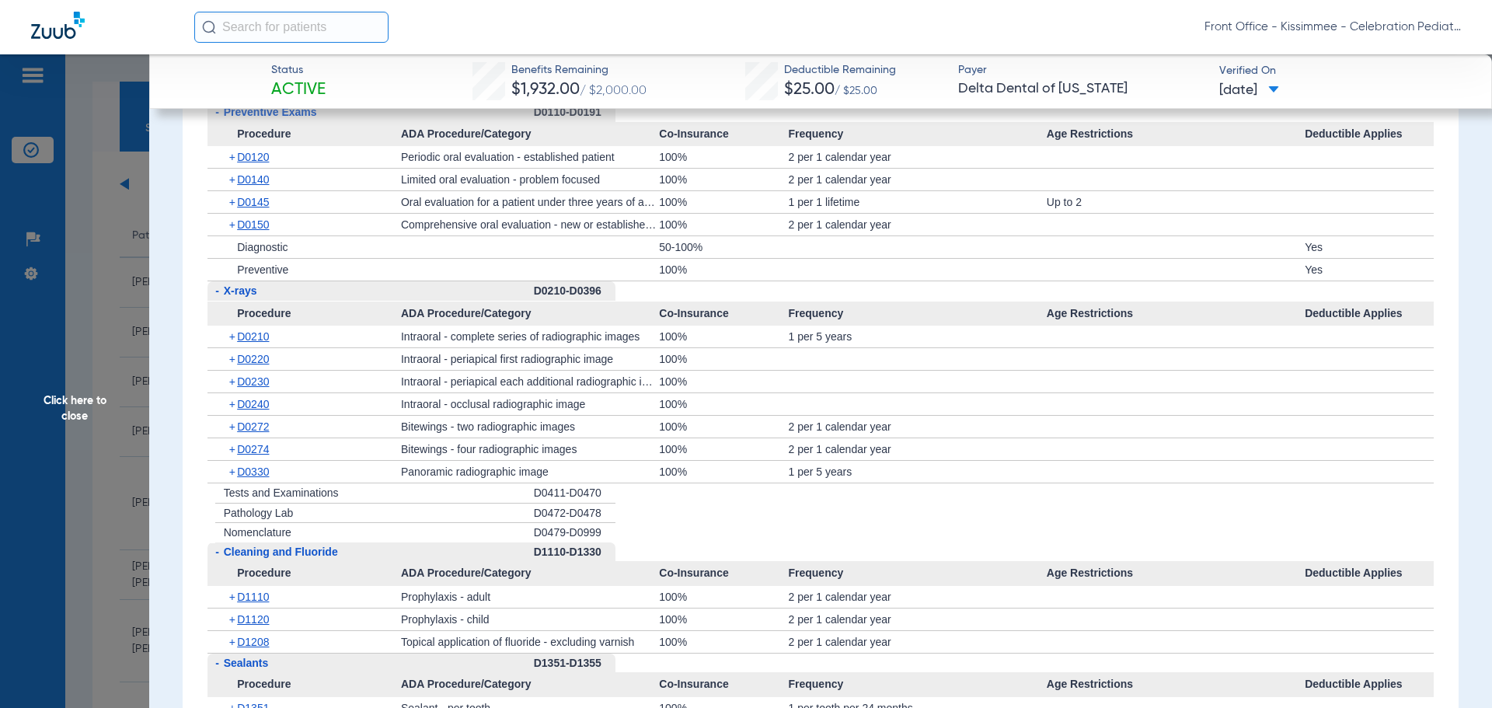
click at [257, 432] on div "+ D0272" at bounding box center [309, 427] width 183 height 22
click at [242, 438] on div "+ D0272" at bounding box center [309, 427] width 183 height 22
click at [249, 433] on span "D0272" at bounding box center [253, 426] width 32 height 12
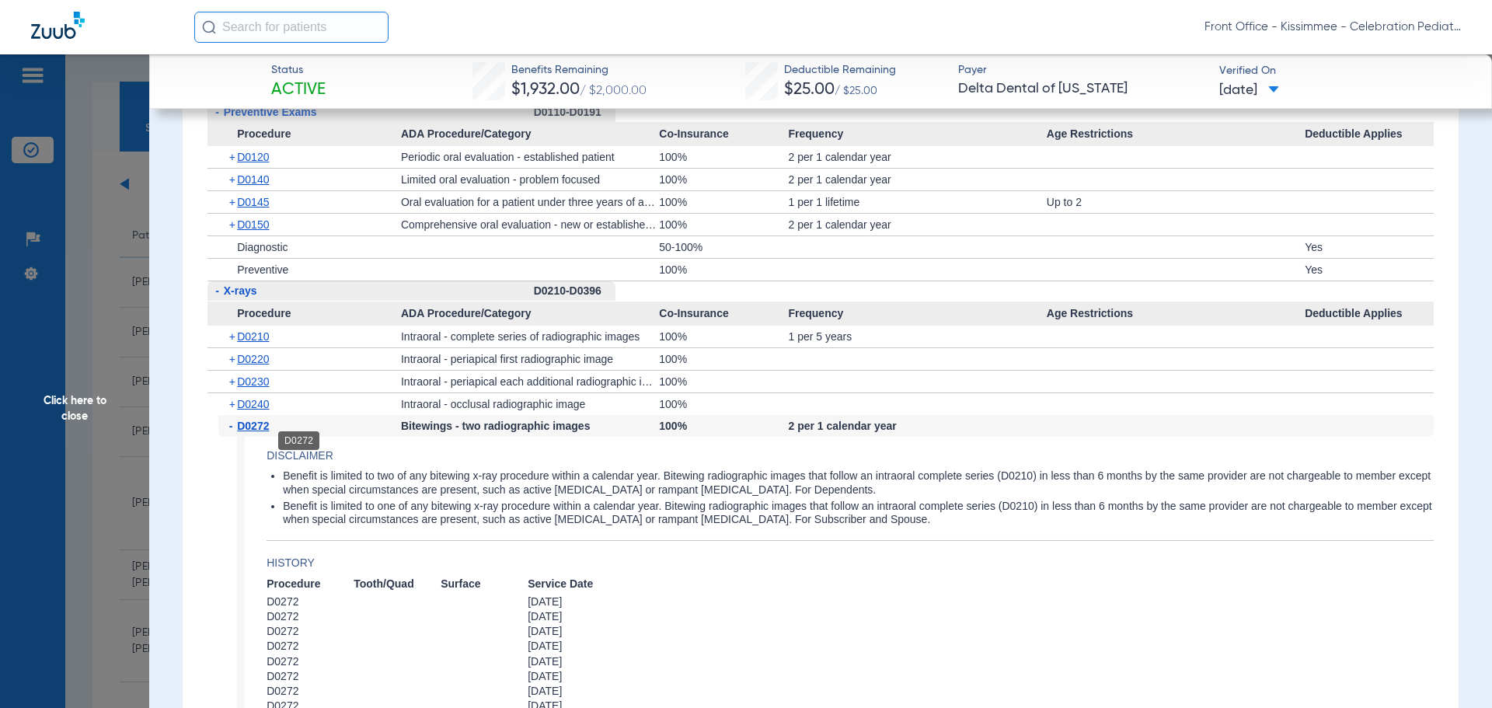
click at [251, 432] on span "D0272" at bounding box center [253, 426] width 32 height 12
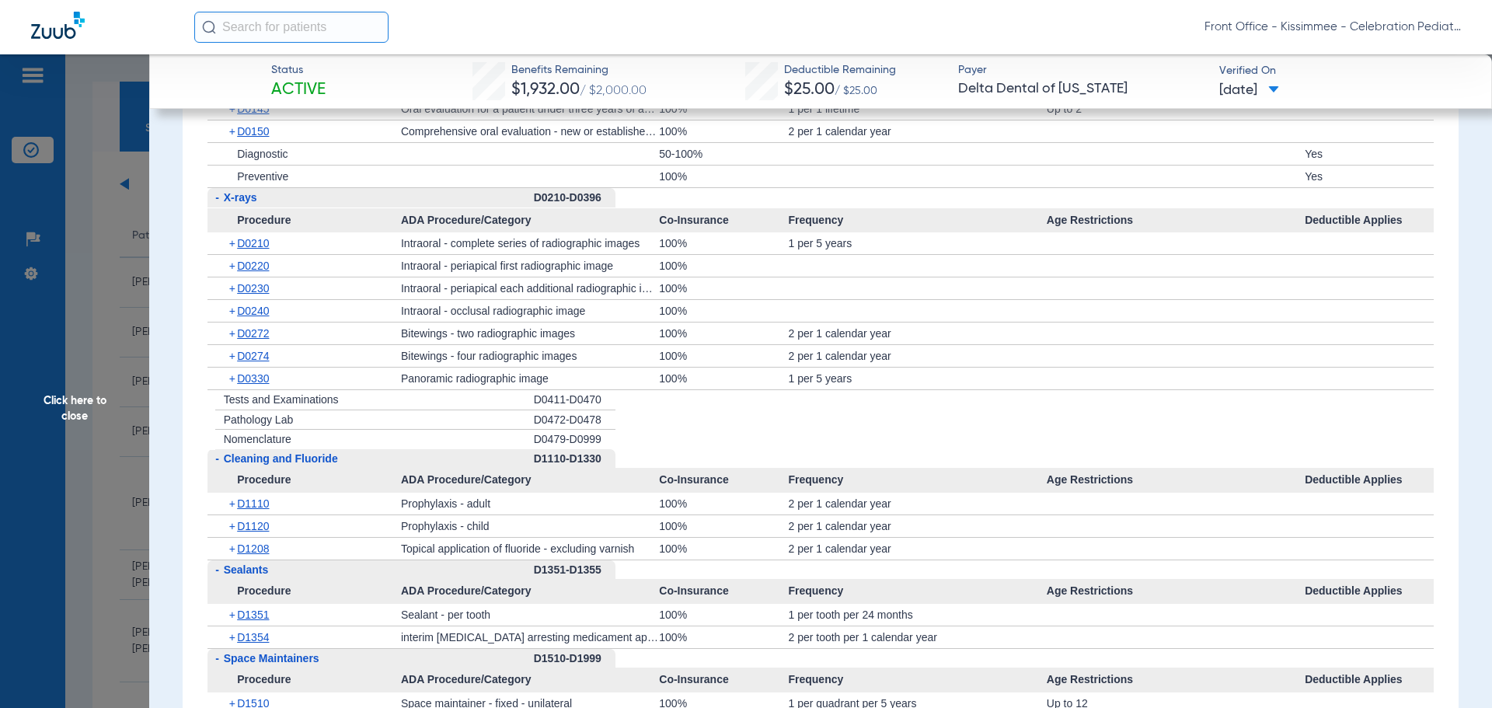
scroll to position [1787, 0]
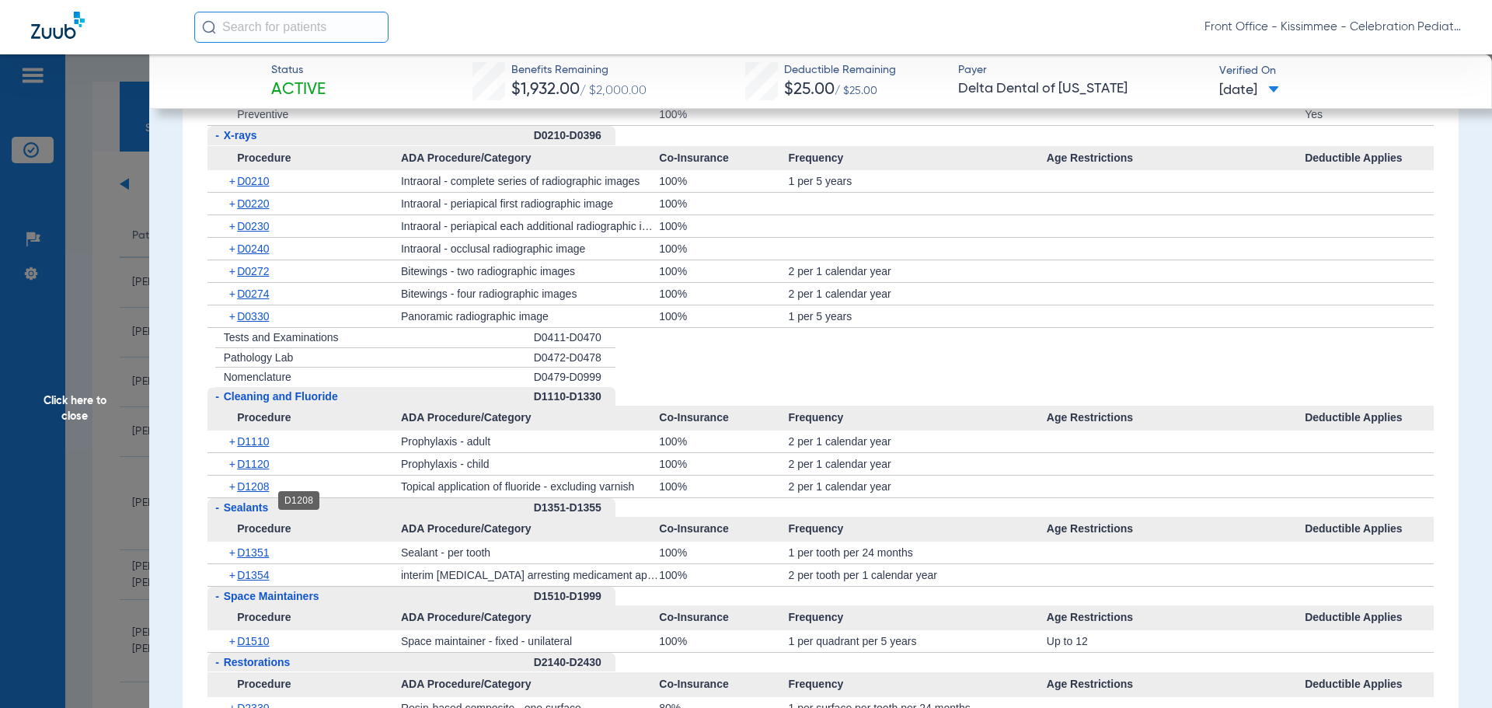
click at [246, 493] on span "D1208" at bounding box center [253, 486] width 32 height 12
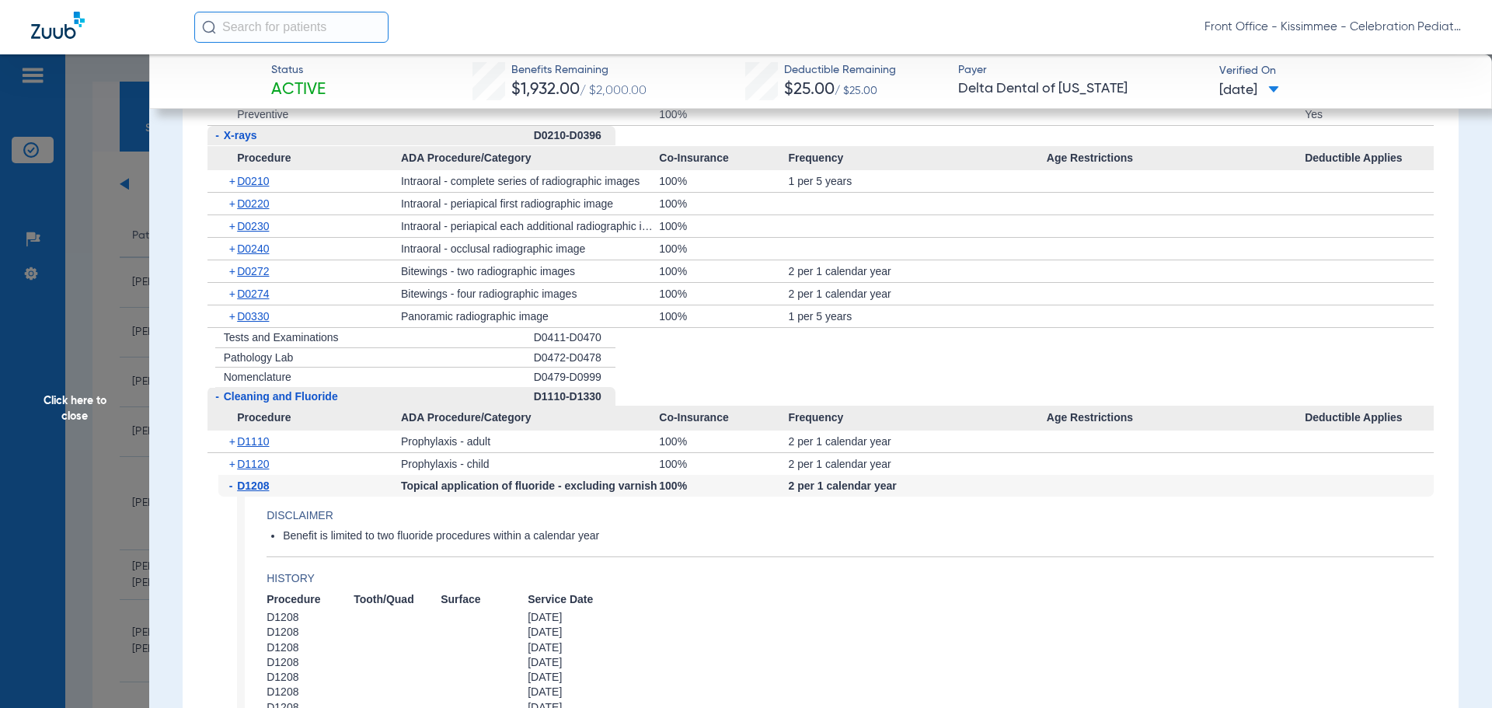
click at [246, 492] on span "D1208" at bounding box center [253, 485] width 32 height 12
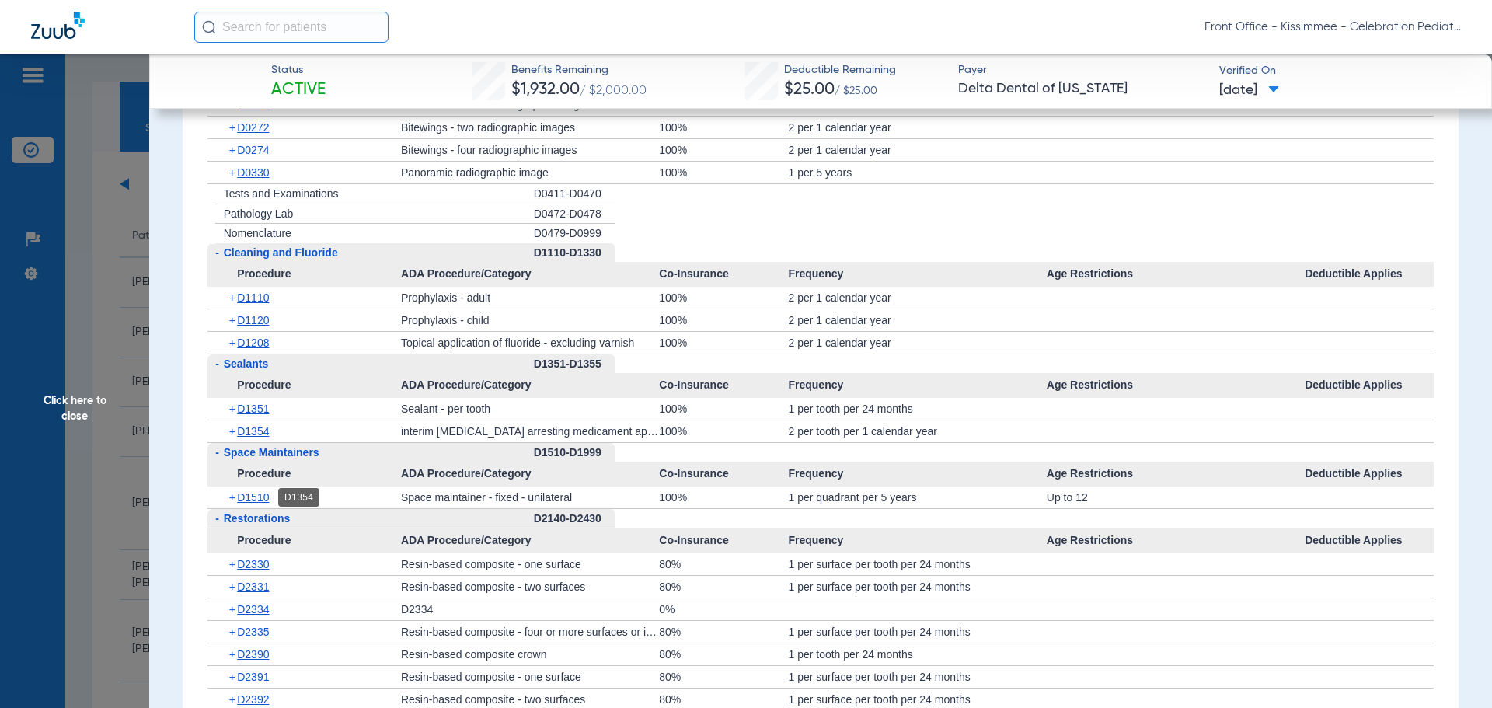
scroll to position [1943, 0]
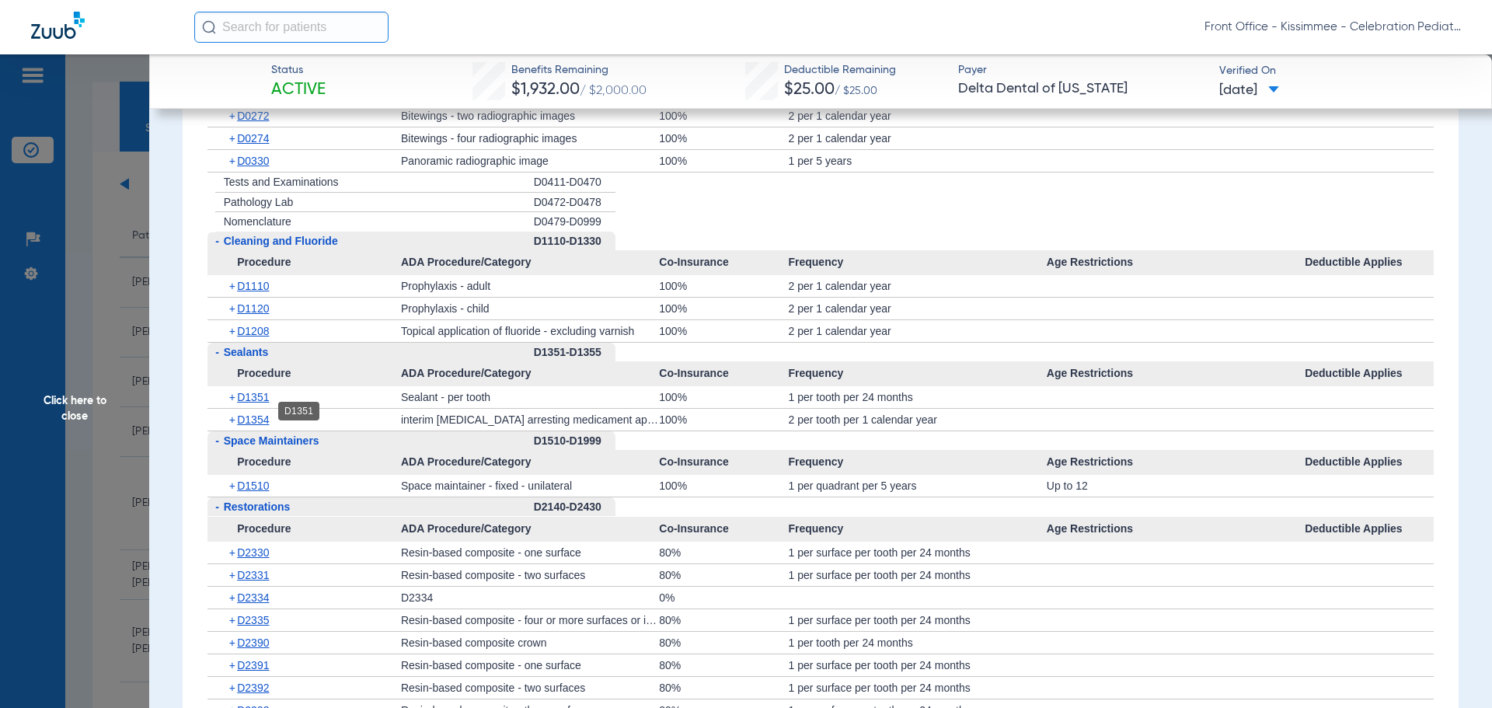
click at [248, 403] on span "D1351" at bounding box center [253, 397] width 32 height 12
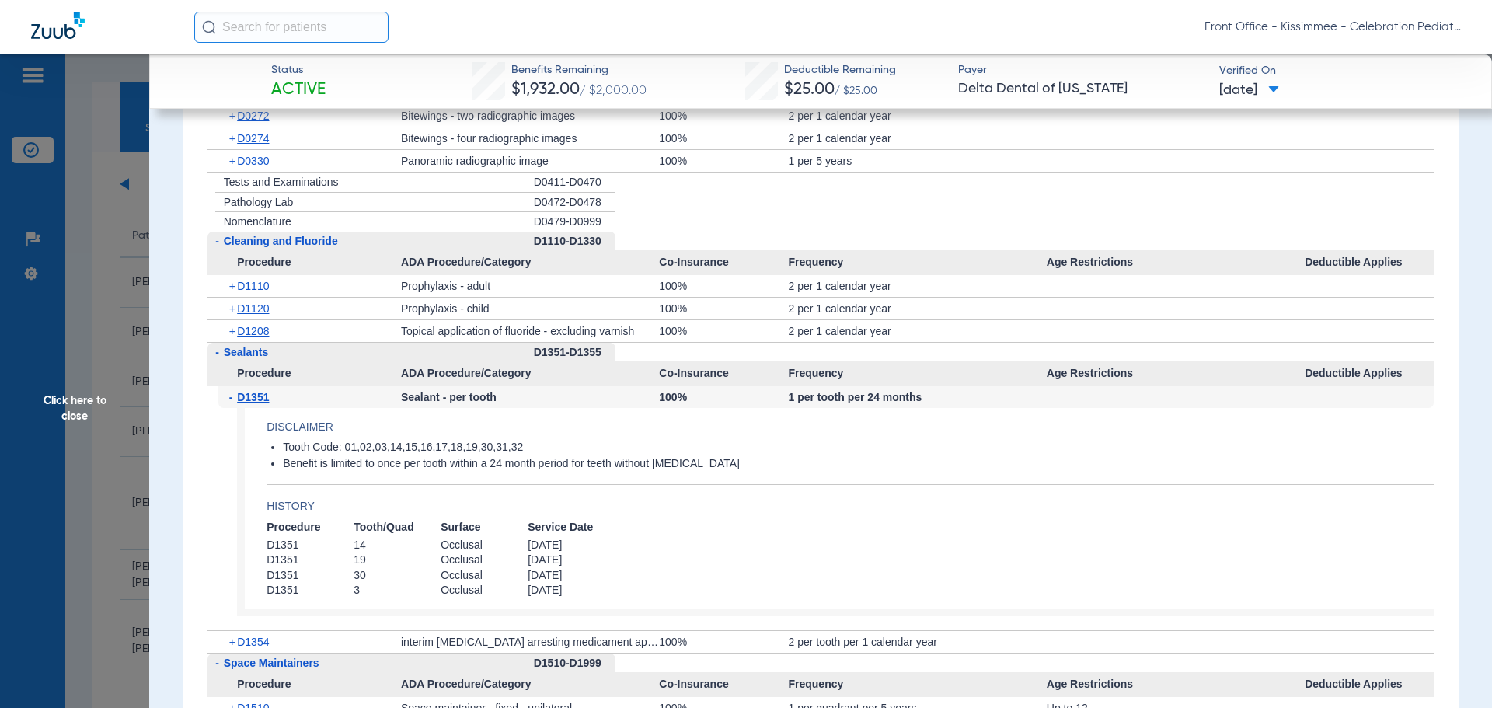
click at [248, 403] on span "D1351" at bounding box center [253, 397] width 32 height 12
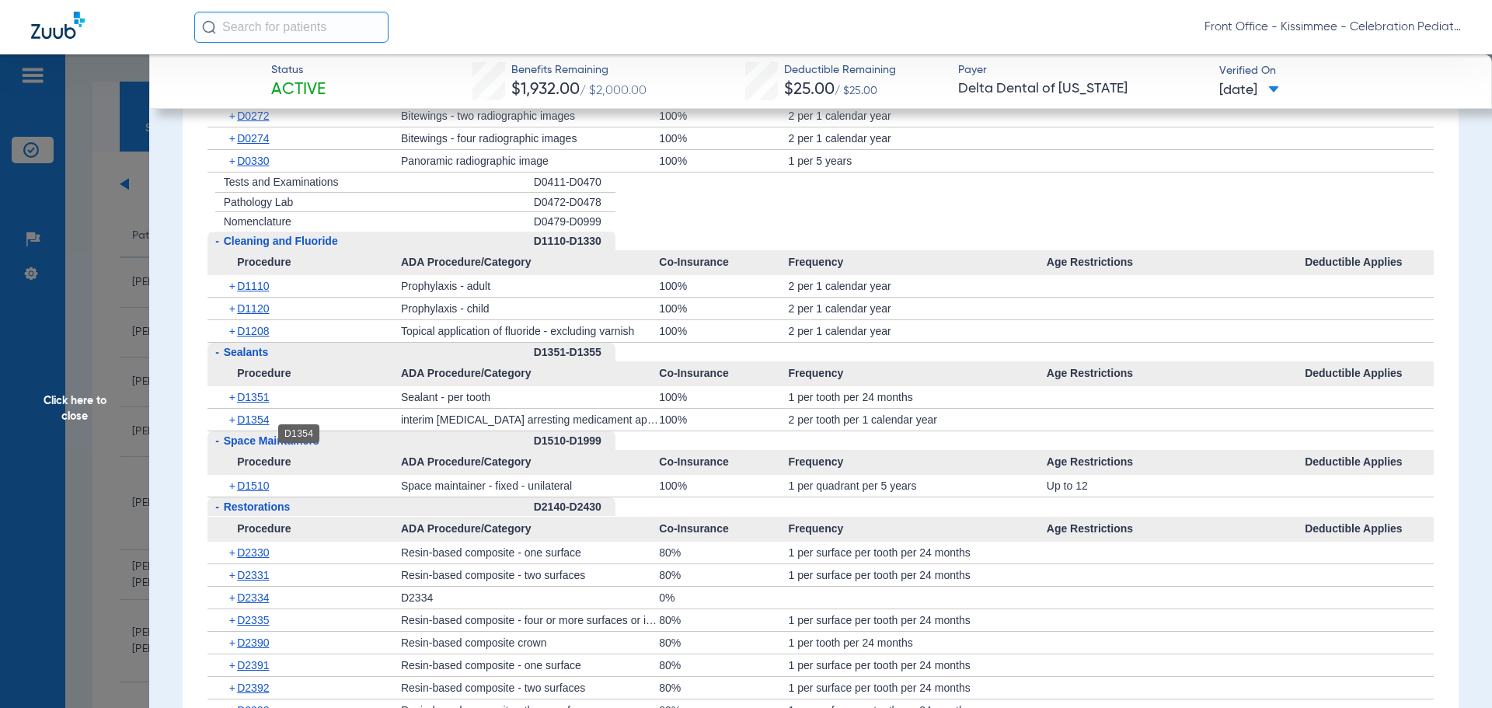
click at [256, 426] on span "D1354" at bounding box center [253, 419] width 32 height 12
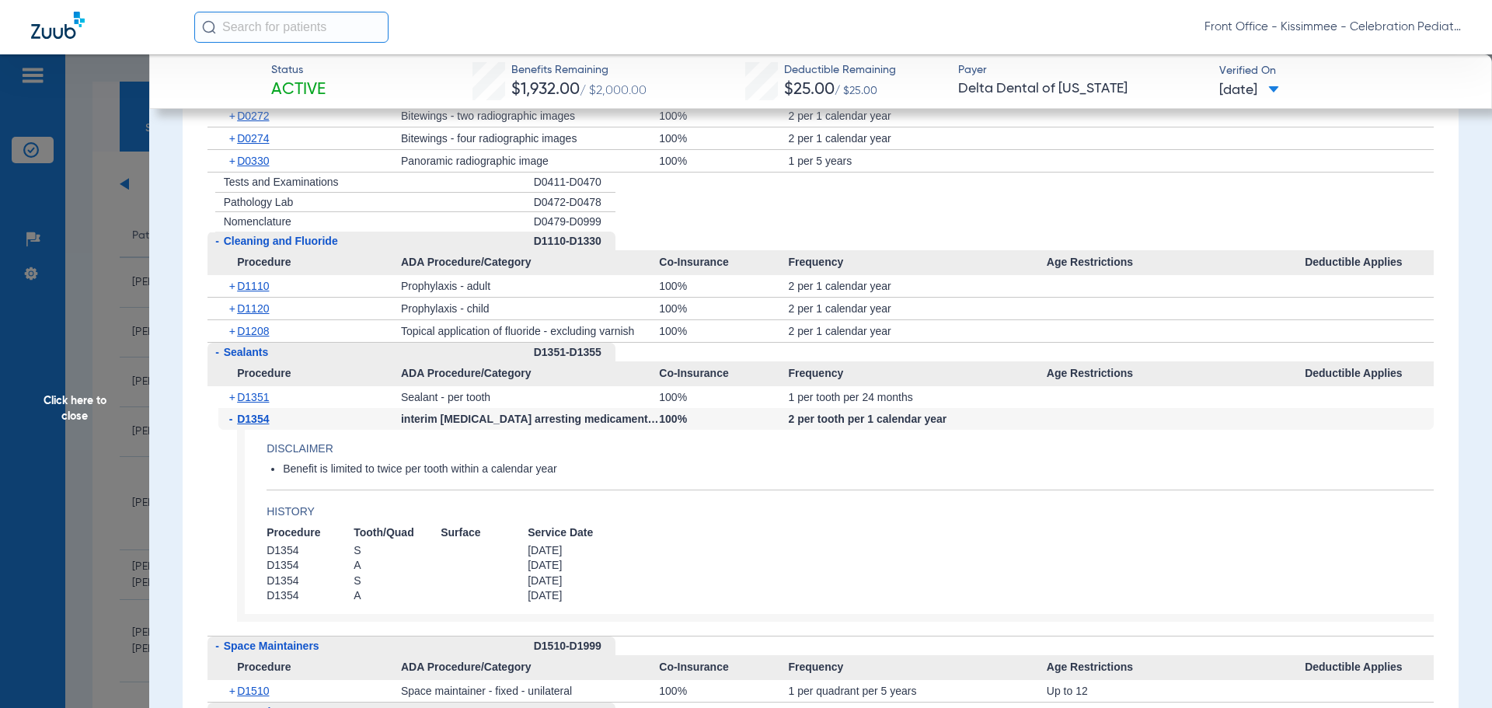
click at [256, 425] on span "D1354" at bounding box center [253, 419] width 32 height 12
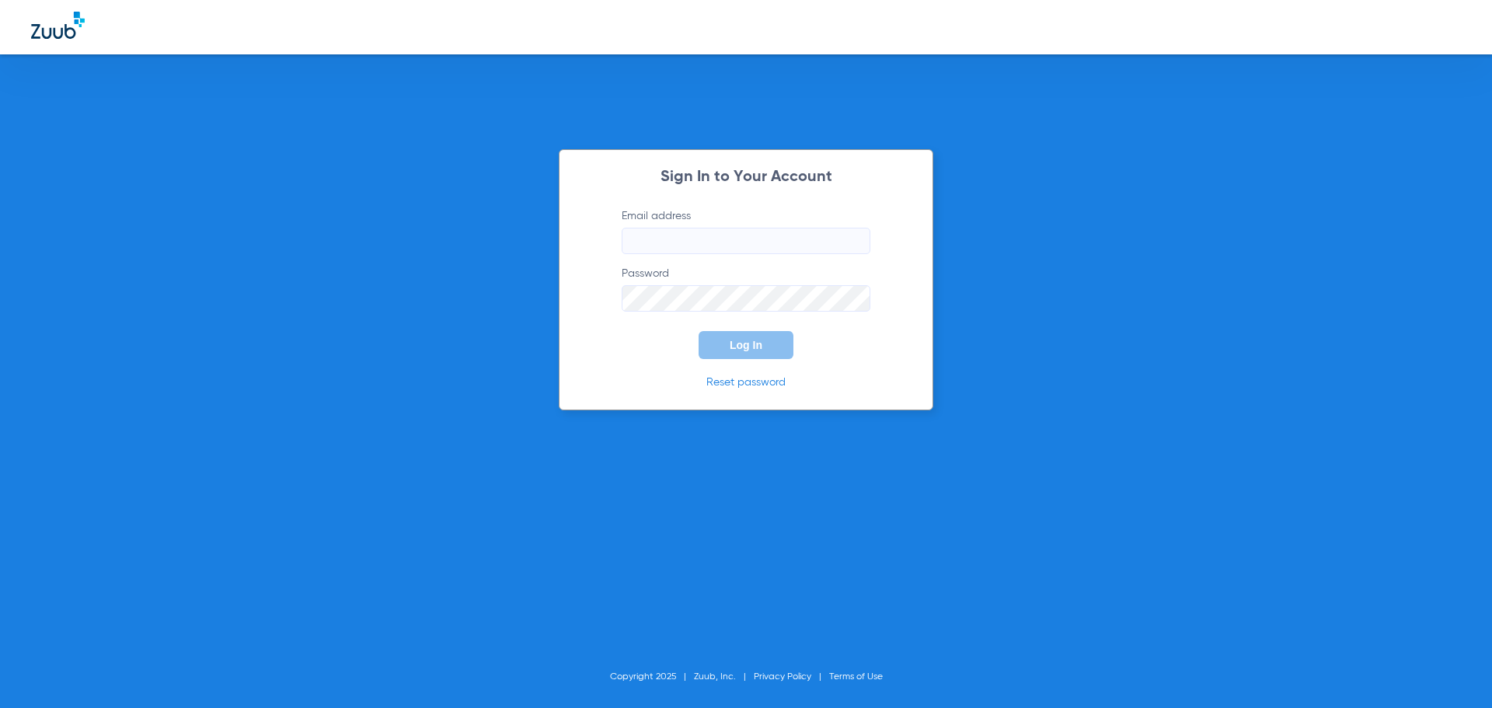
click at [183, 438] on div "Sign In to Your Account Email address Password Log In Reset password Copyright …" at bounding box center [746, 354] width 1492 height 708
type input "[EMAIL_ADDRESS][DOMAIN_NAME]"
click at [741, 346] on span "Log In" at bounding box center [746, 345] width 33 height 12
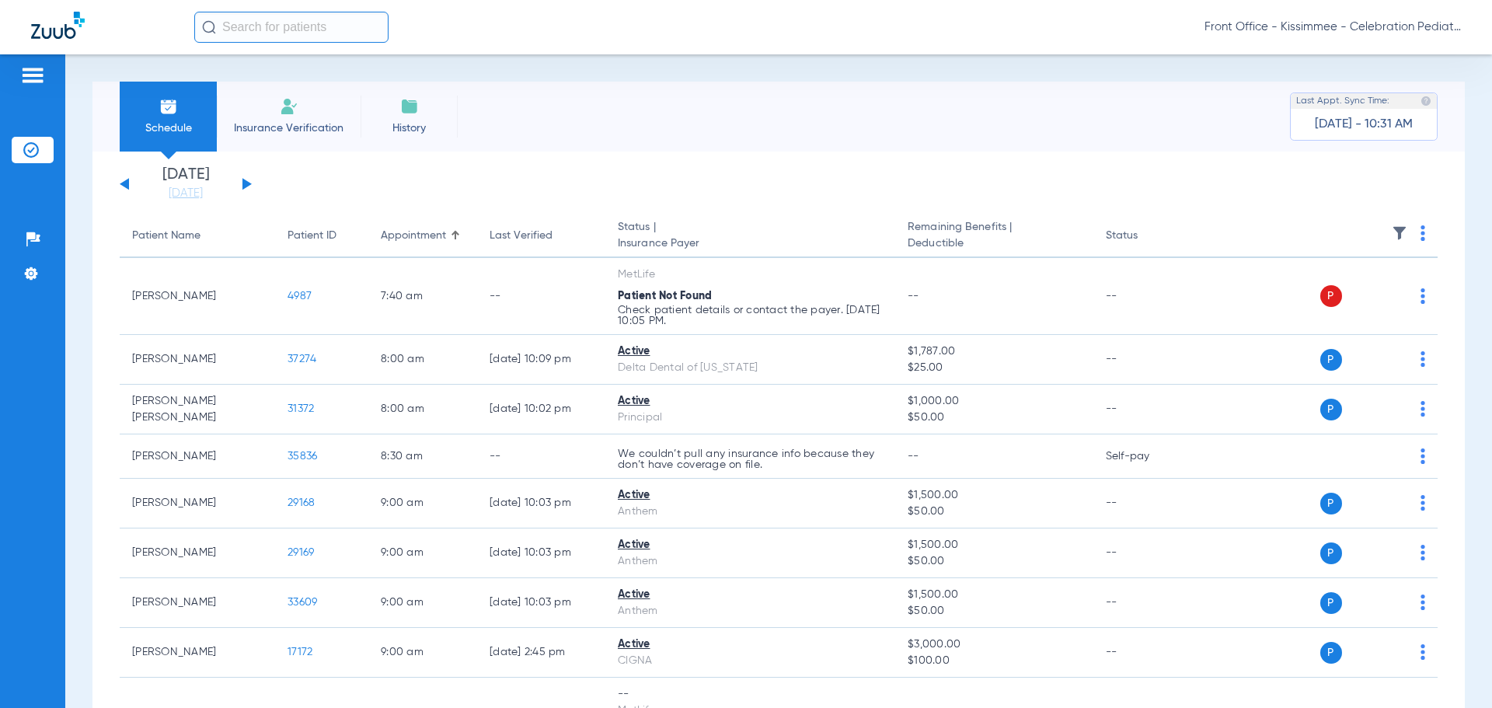
click at [1288, 222] on th at bounding box center [1318, 236] width 240 height 44
click at [36, 446] on div "Patients Insurance Verification Setup Help Center Settings" at bounding box center [32, 408] width 65 height 708
